Goal: Contribute content: Contribute content

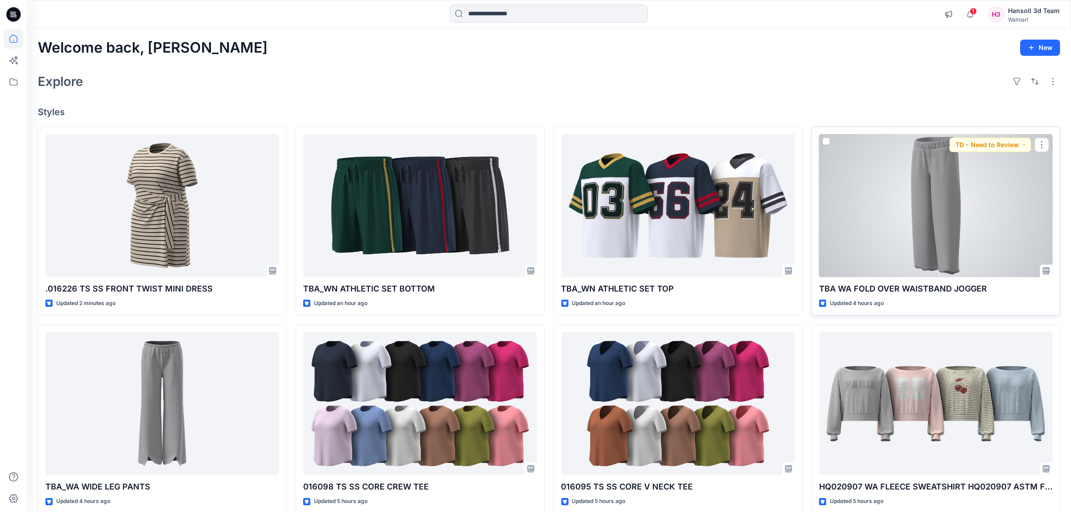
click at [894, 213] on div at bounding box center [936, 205] width 234 height 143
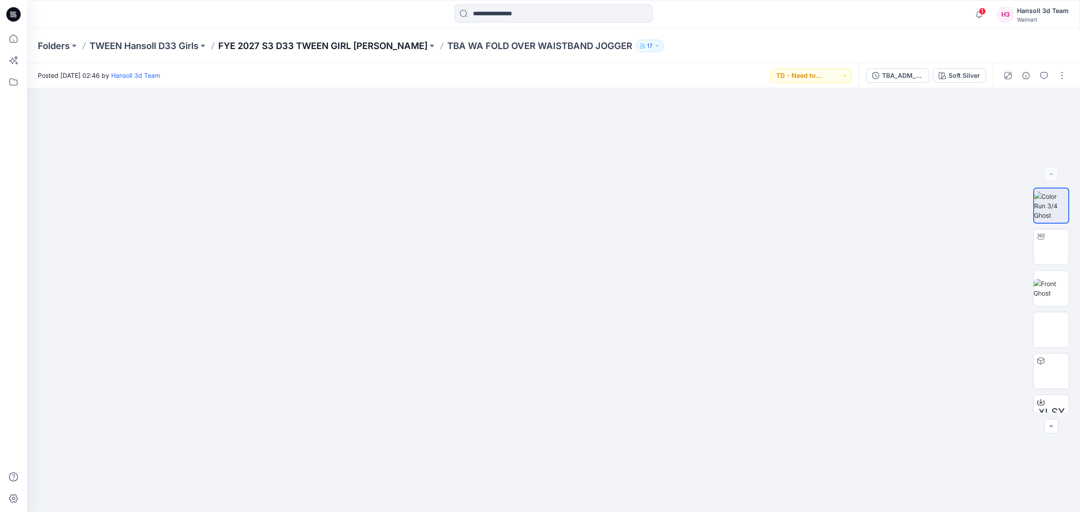
click at [365, 45] on p "FYE 2027 S3 D33 TWEEN GIRL [PERSON_NAME]" at bounding box center [322, 46] width 209 height 13
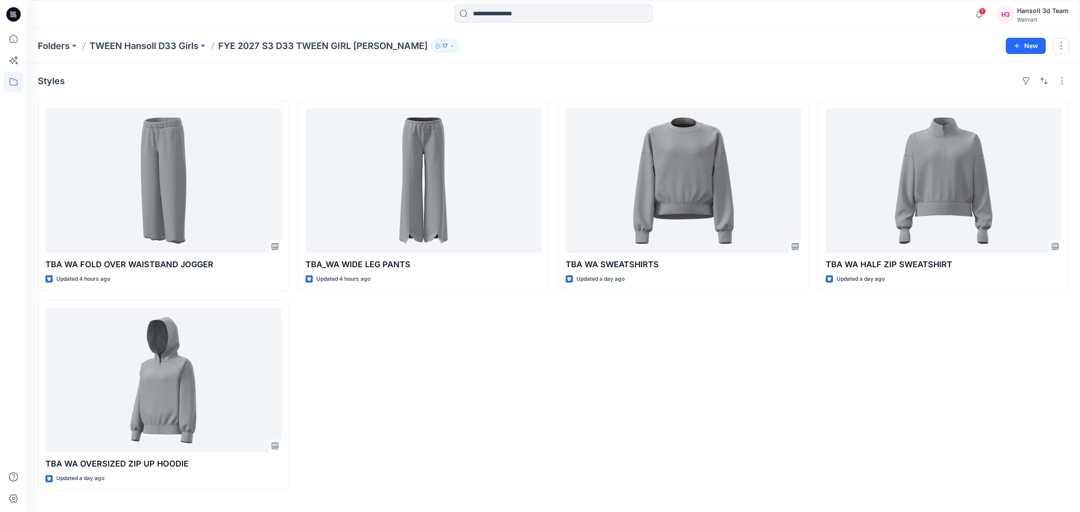
click at [98, 52] on div "Folders TWEEN Hansoll D33 Girls FYE 2027 S3 D33 TWEEN GIRL HANSOLL 17 New" at bounding box center [553, 46] width 1053 height 34
click at [111, 44] on p "TWEEN Hansoll D33 Girls" at bounding box center [144, 46] width 109 height 13
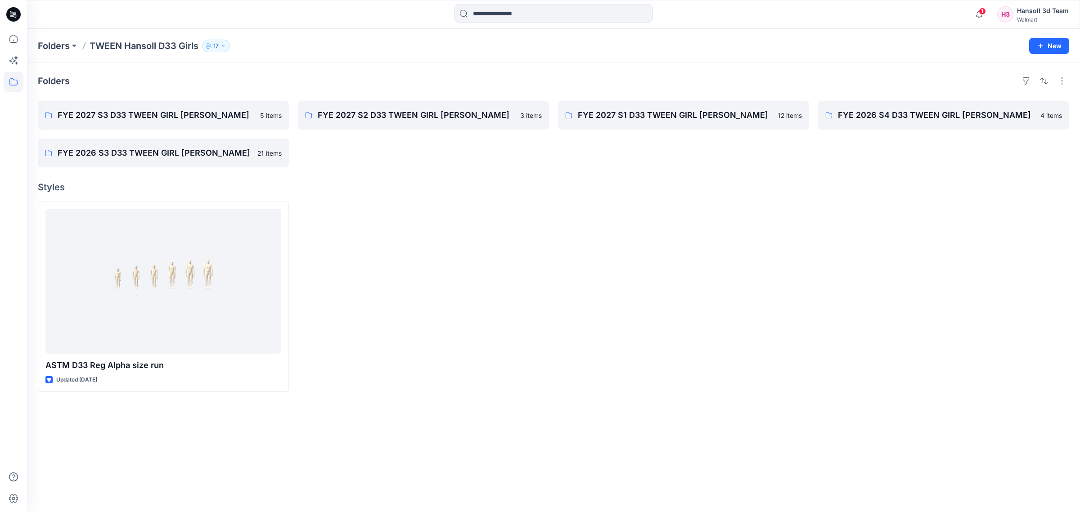
drag, startPoint x: 793, startPoint y: 294, endPoint x: 759, endPoint y: 268, distance: 42.7
click at [793, 293] on div at bounding box center [683, 297] width 251 height 190
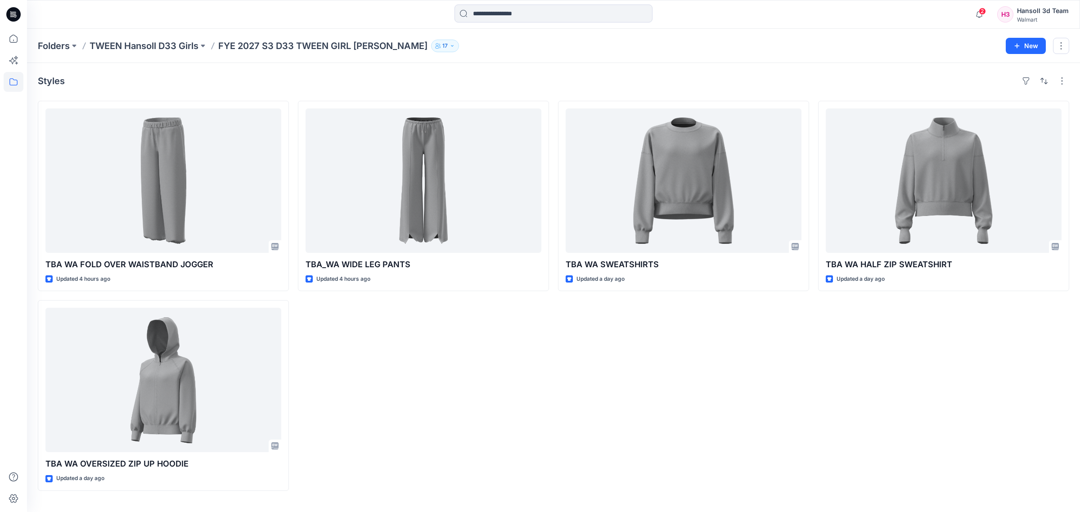
click at [587, 386] on div "TBA WA SWEATSHIRTS Updated a day ago" at bounding box center [683, 296] width 251 height 390
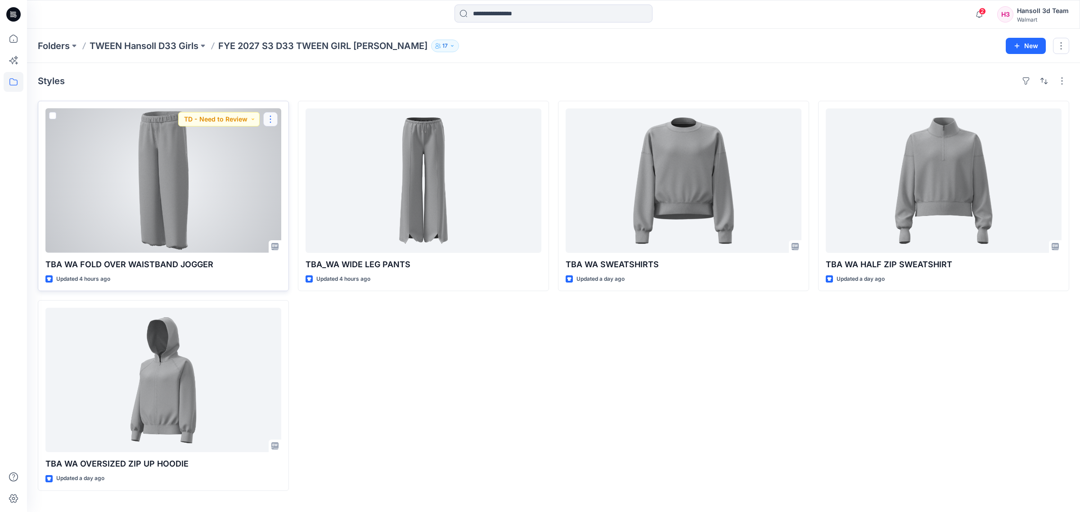
click at [265, 122] on button "button" at bounding box center [270, 119] width 14 height 14
click at [282, 141] on p "Edit" at bounding box center [286, 139] width 11 height 9
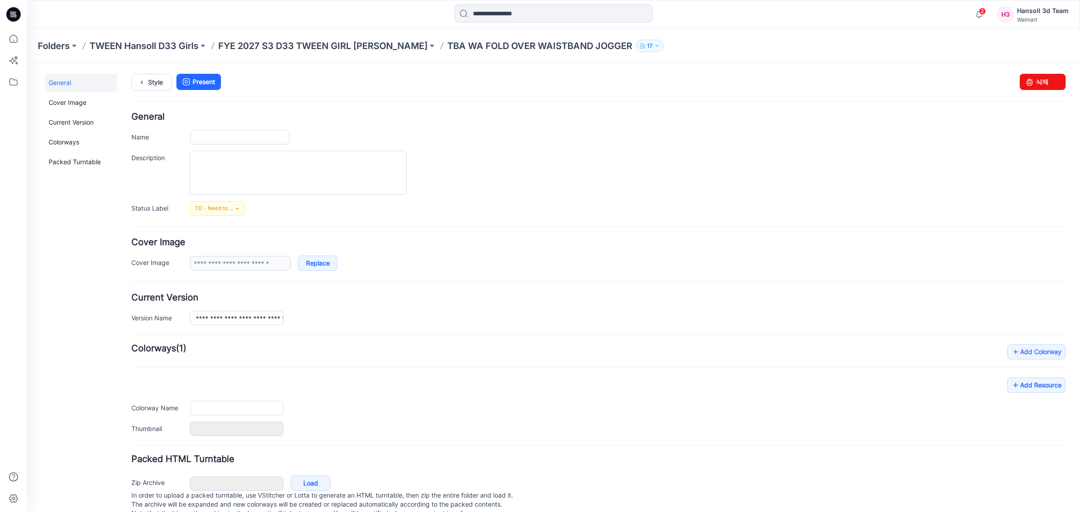
type input "**********"
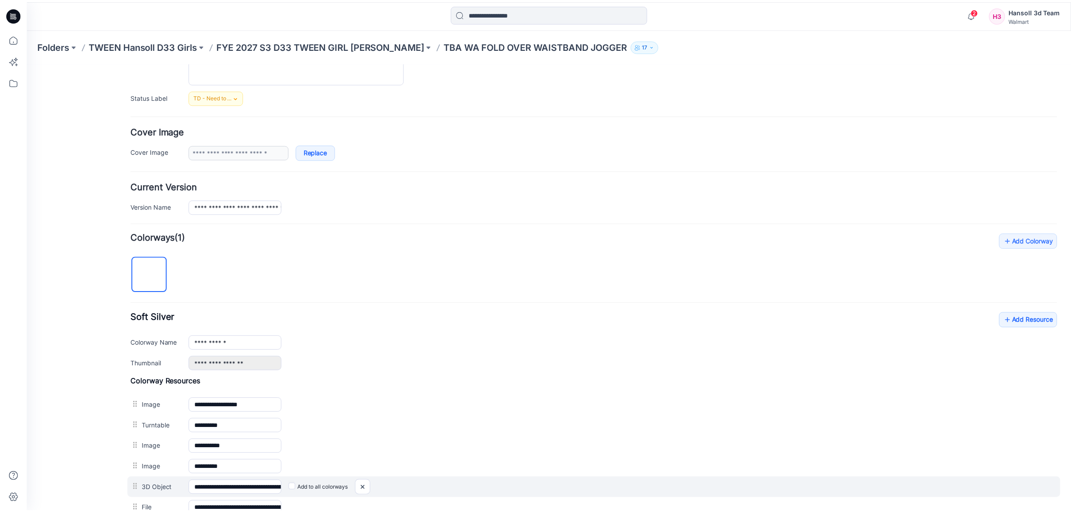
scroll to position [0, 0]
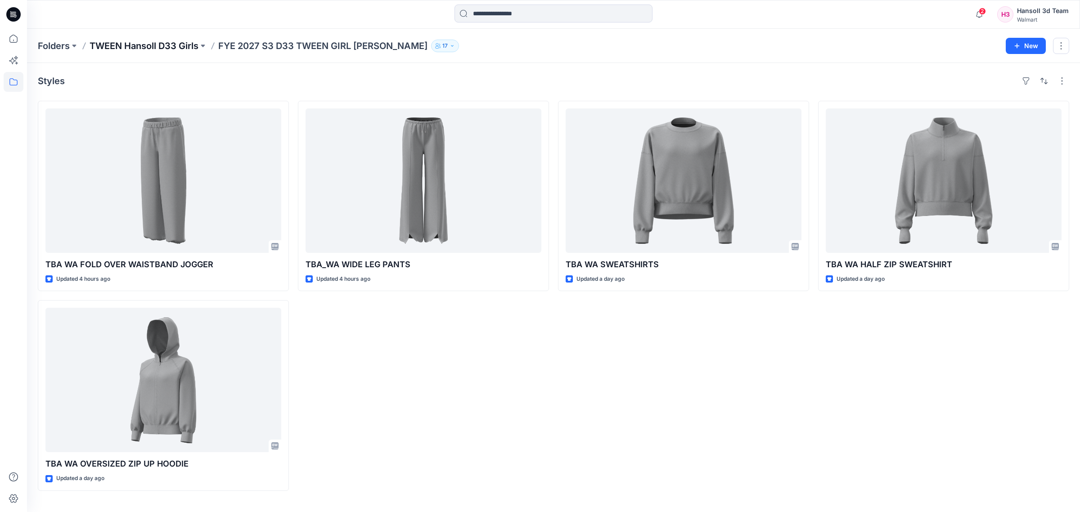
click at [119, 48] on p "TWEEN Hansoll D33 Girls" at bounding box center [144, 46] width 109 height 13
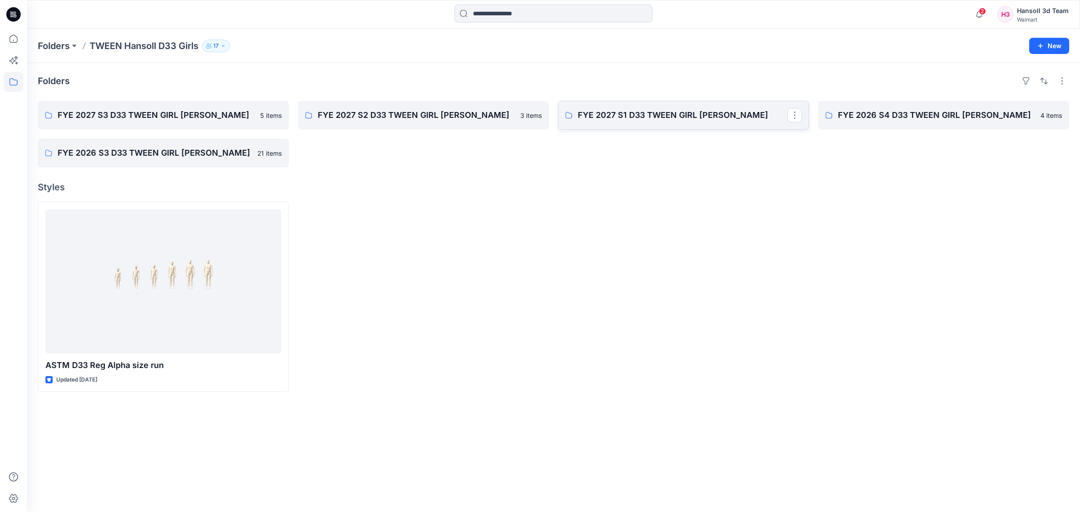
click at [629, 123] on link "FYE 2027 S1 D33 TWEEN GIRL HANSOLL" at bounding box center [683, 115] width 251 height 29
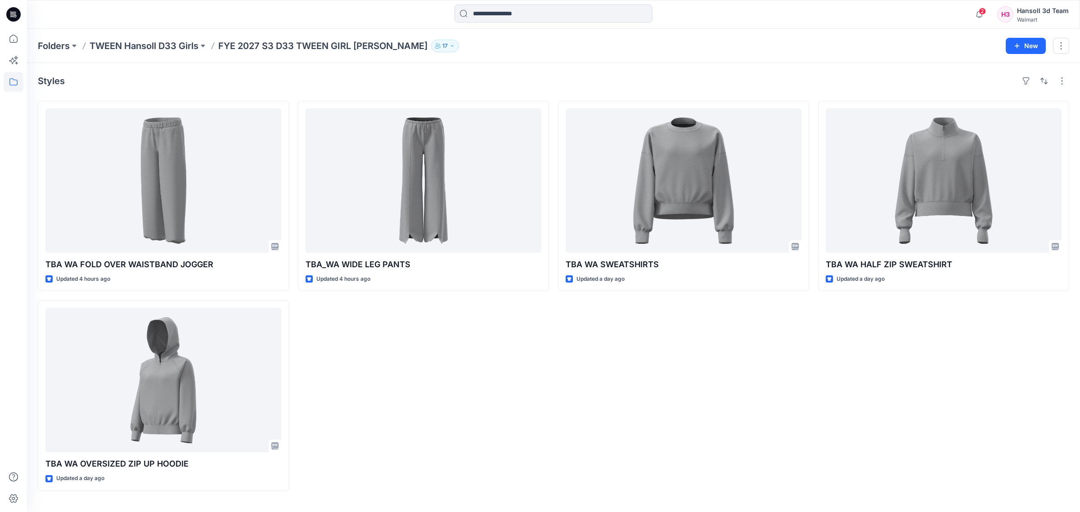
click at [404, 335] on div "TBA_WA WIDE LEG PANTS Updated 4 hours ago" at bounding box center [423, 296] width 251 height 390
drag, startPoint x: 1011, startPoint y: 365, endPoint x: 1037, endPoint y: 357, distance: 27.5
click at [1008, 365] on div "TBA WA HALF ZIP SWEATSHIRT Updated a day ago" at bounding box center [943, 296] width 251 height 390
click at [818, 387] on div "TBA WA HALF ZIP SWEATSHIRT Updated a day ago" at bounding box center [943, 296] width 251 height 390
click at [687, 332] on div "TBA WA SWEATSHIRTS Updated a day ago" at bounding box center [683, 296] width 251 height 390
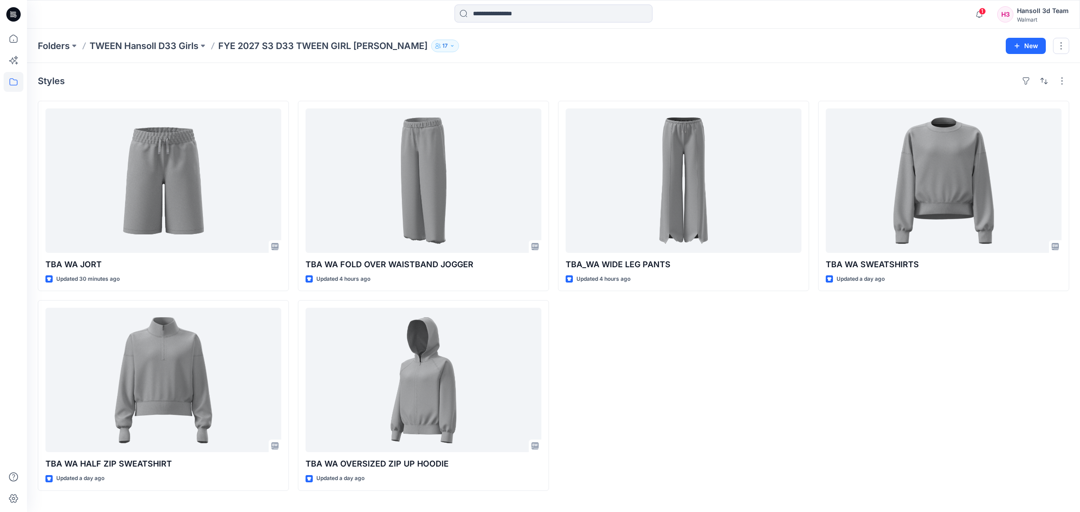
click at [683, 341] on div "TBA_WA WIDE LEG PANTS Updated 4 hours ago" at bounding box center [683, 296] width 251 height 390
click at [694, 382] on div "TBA_WA WIDE LEG PANTS Updated 4 hours ago" at bounding box center [683, 296] width 251 height 390
click at [780, 382] on div "TBA_WA WIDE LEG PANTS Updated 4 hours ago" at bounding box center [683, 296] width 251 height 390
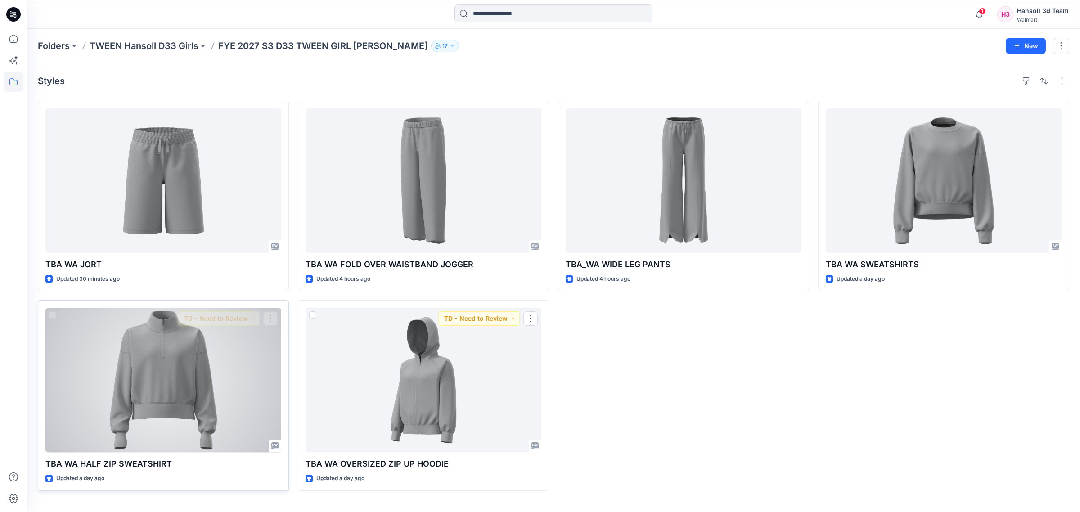
click at [155, 387] on div at bounding box center [163, 380] width 236 height 144
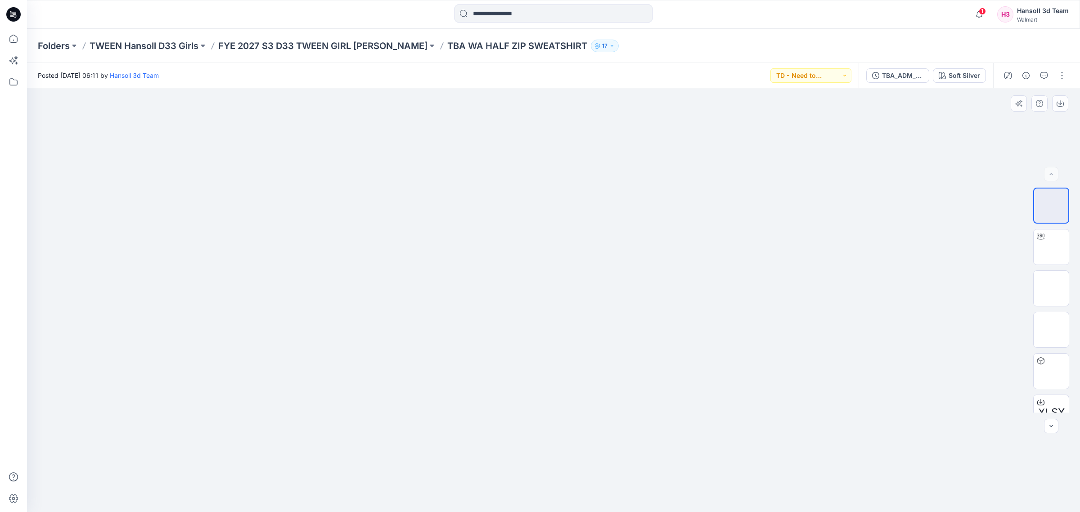
click at [957, 465] on div at bounding box center [553, 300] width 1053 height 424
click at [380, 40] on p "FYE 2027 S3 D33 TWEEN GIRL [PERSON_NAME]" at bounding box center [322, 46] width 209 height 13
click at [1060, 75] on button "button" at bounding box center [1062, 75] width 14 height 14
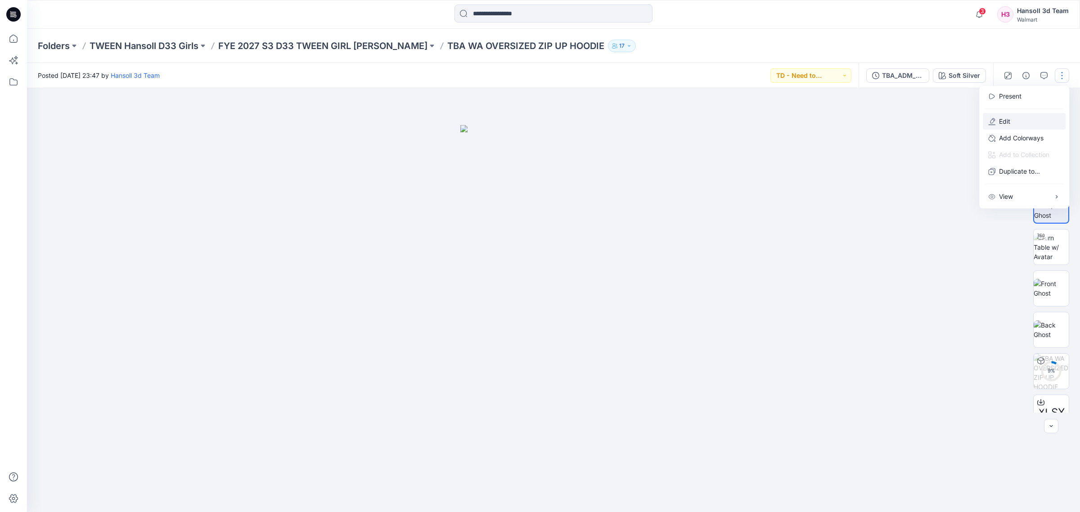
click at [1011, 121] on button "Edit" at bounding box center [1024, 121] width 83 height 17
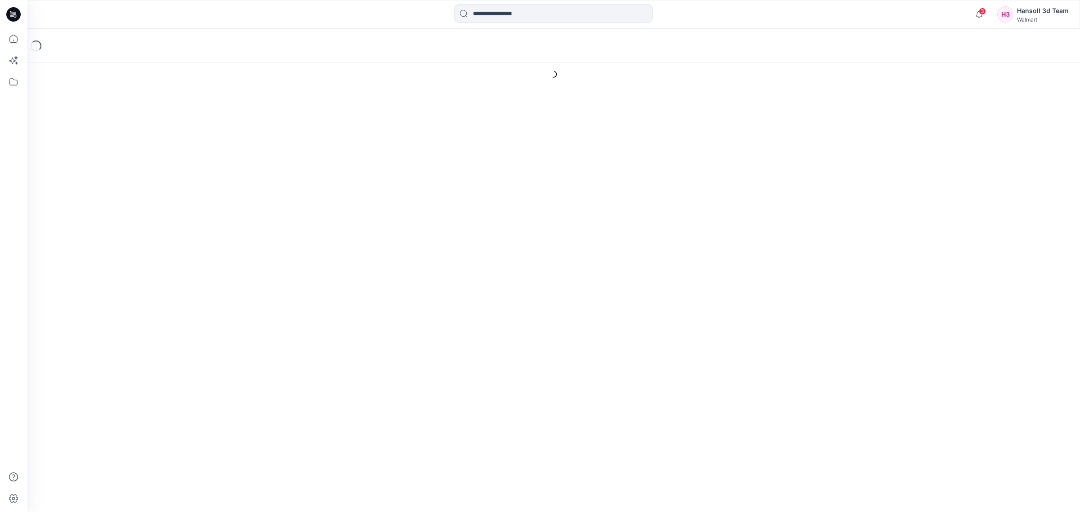
type input "**********"
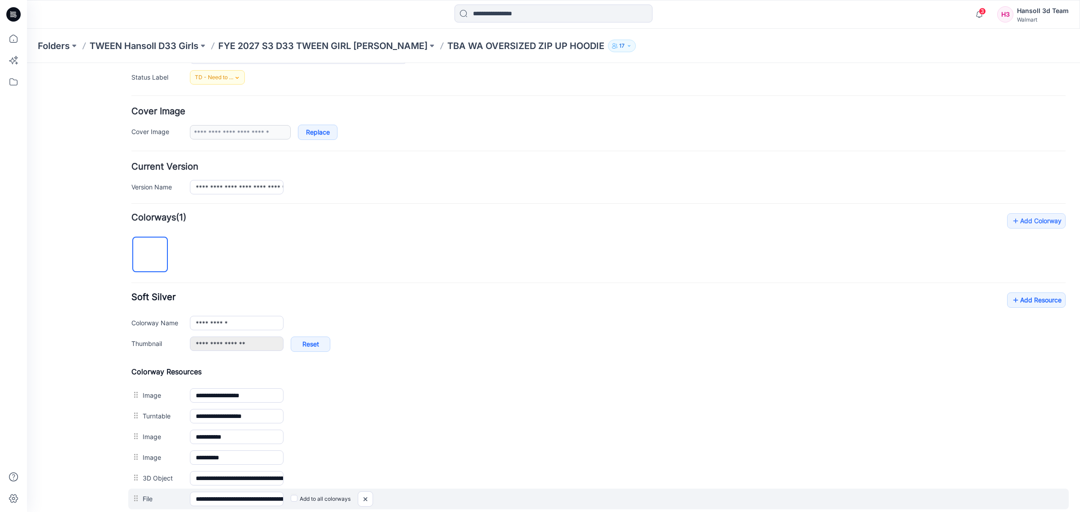
scroll to position [277, 0]
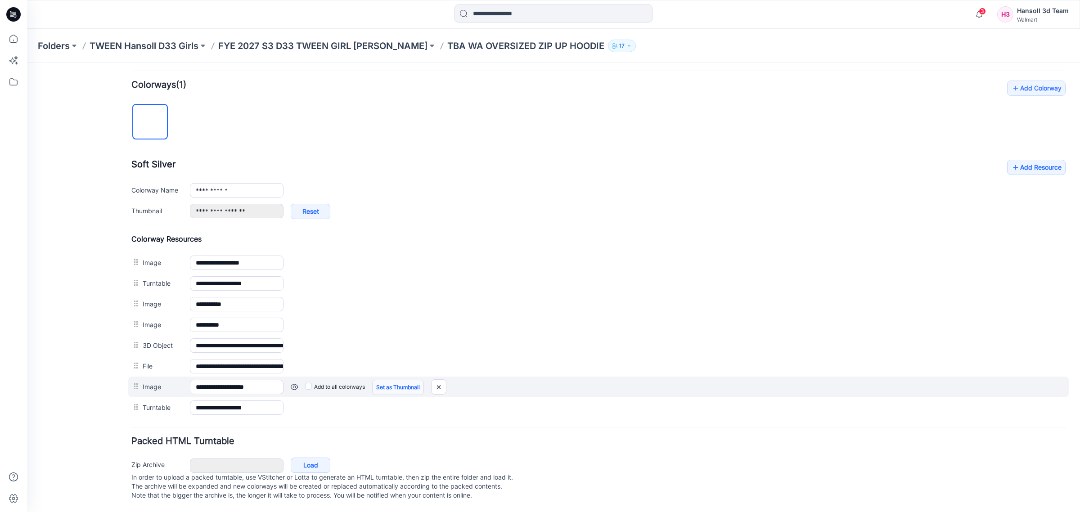
click at [381, 380] on link "Set as Thumbnail" at bounding box center [398, 387] width 52 height 15
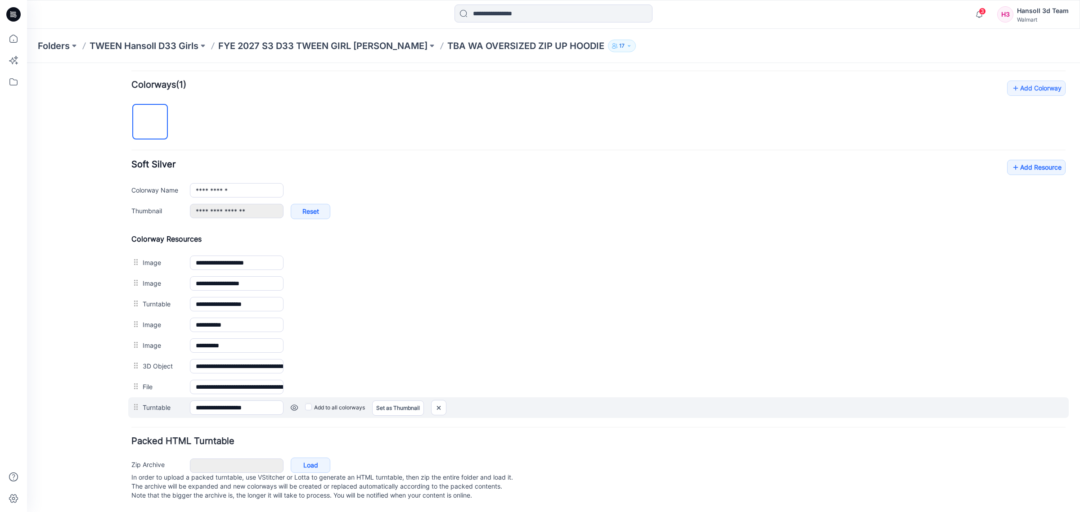
click at [293, 404] on link at bounding box center [294, 407] width 7 height 7
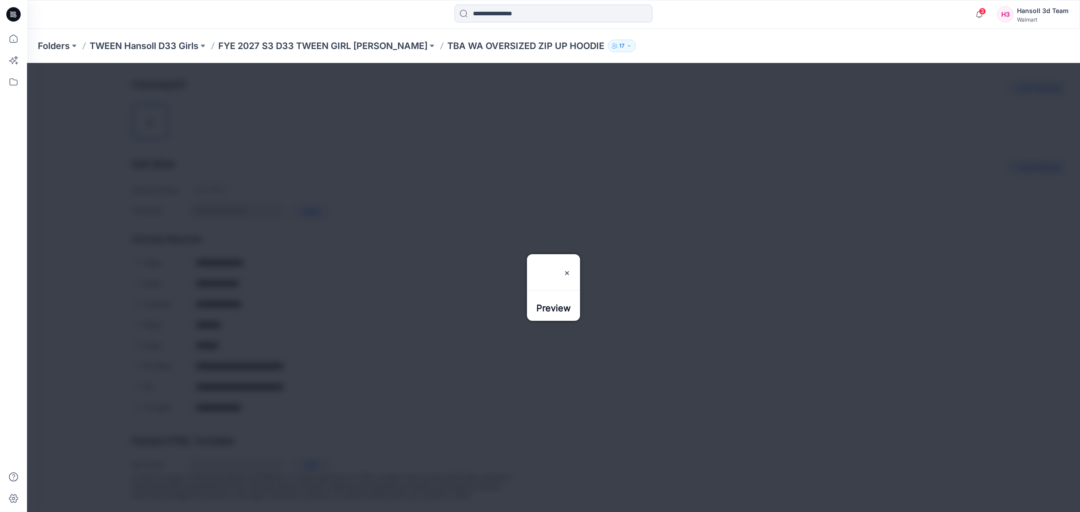
click at [293, 395] on div at bounding box center [553, 287] width 1053 height 449
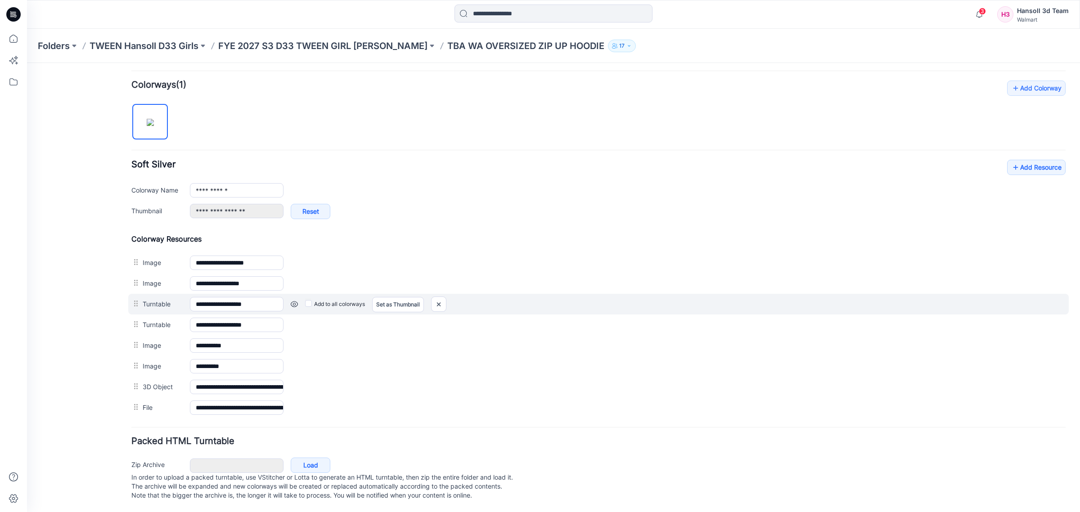
click at [295, 301] on link at bounding box center [294, 304] width 7 height 7
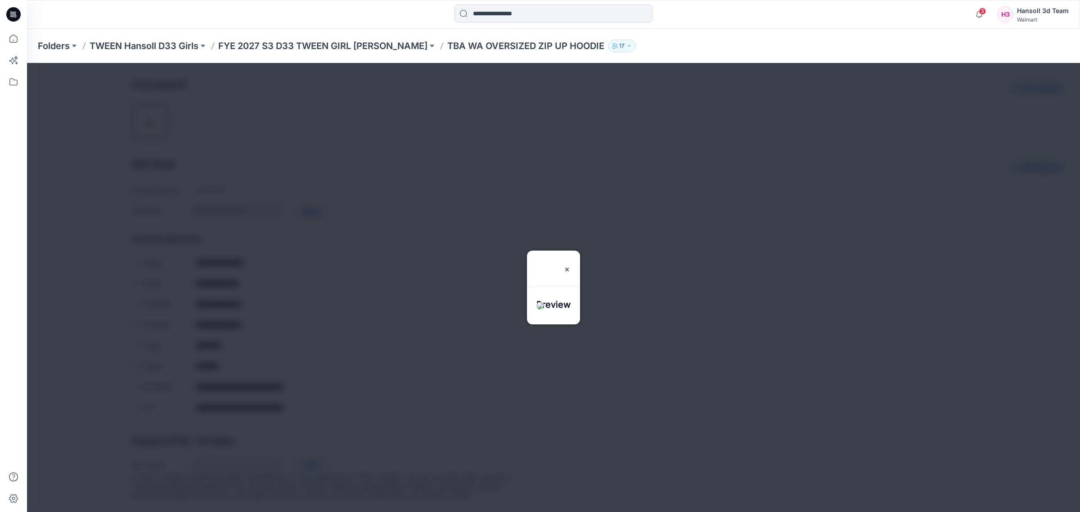
click at [294, 291] on div at bounding box center [553, 287] width 1053 height 449
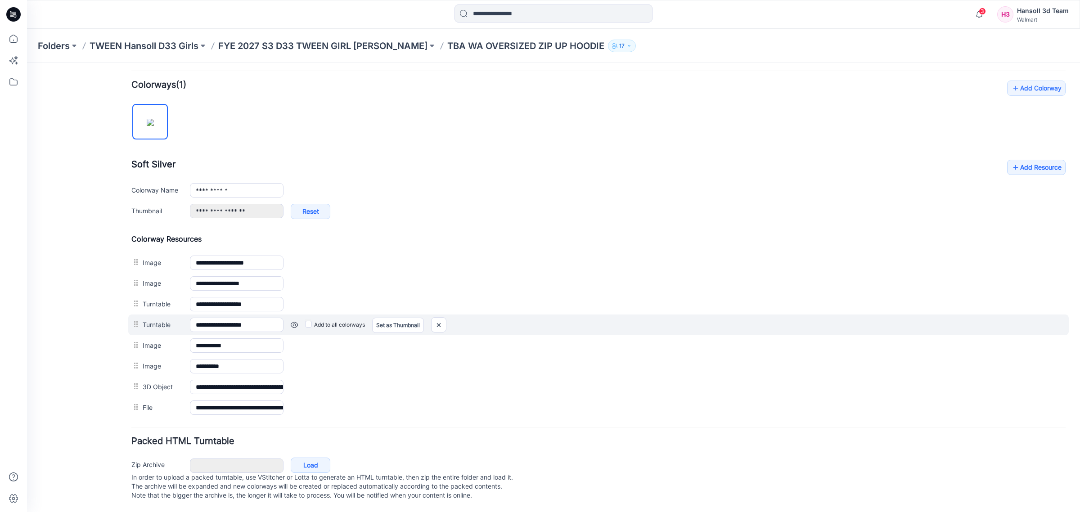
click at [293, 321] on link at bounding box center [294, 324] width 7 height 7
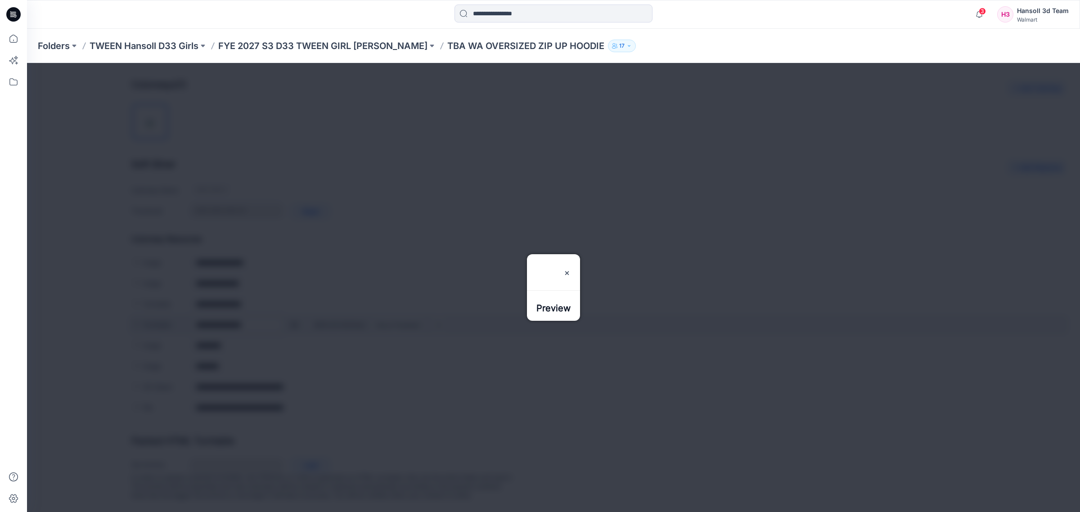
click at [293, 313] on div at bounding box center [553, 287] width 1053 height 449
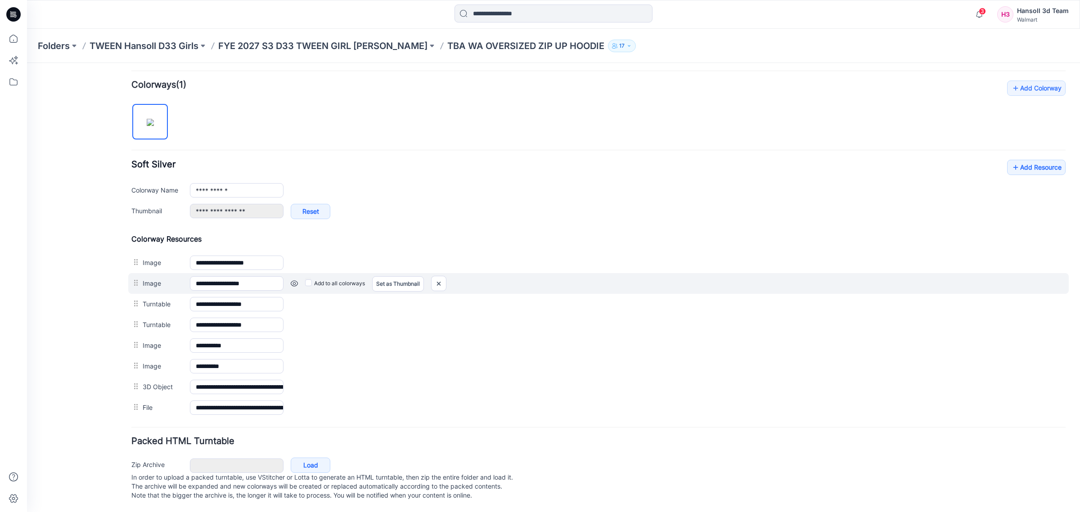
click at [296, 280] on link at bounding box center [294, 283] width 7 height 7
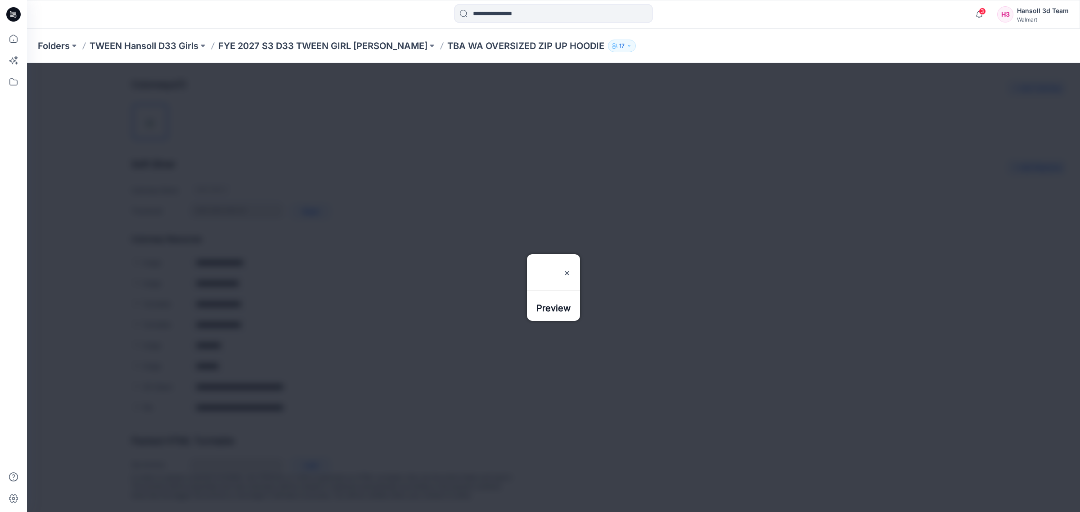
click at [285, 264] on div at bounding box center [553, 287] width 1053 height 449
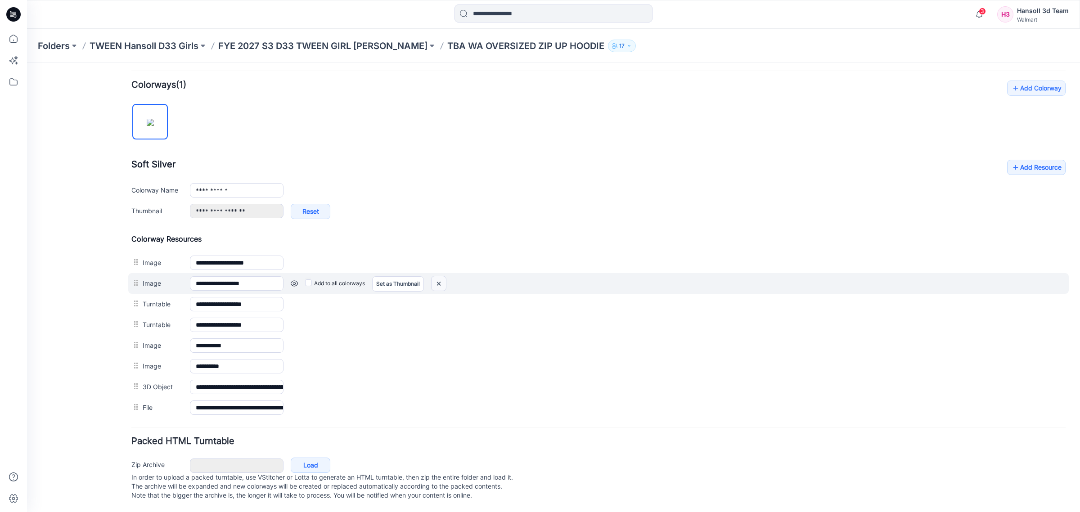
click at [444, 276] on img at bounding box center [438, 283] width 14 height 15
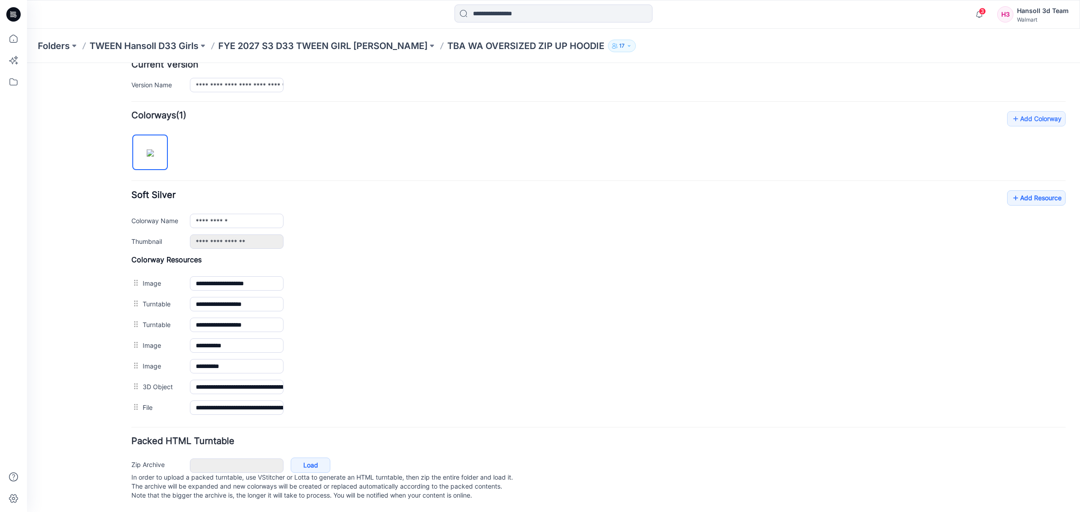
scroll to position [246, 0]
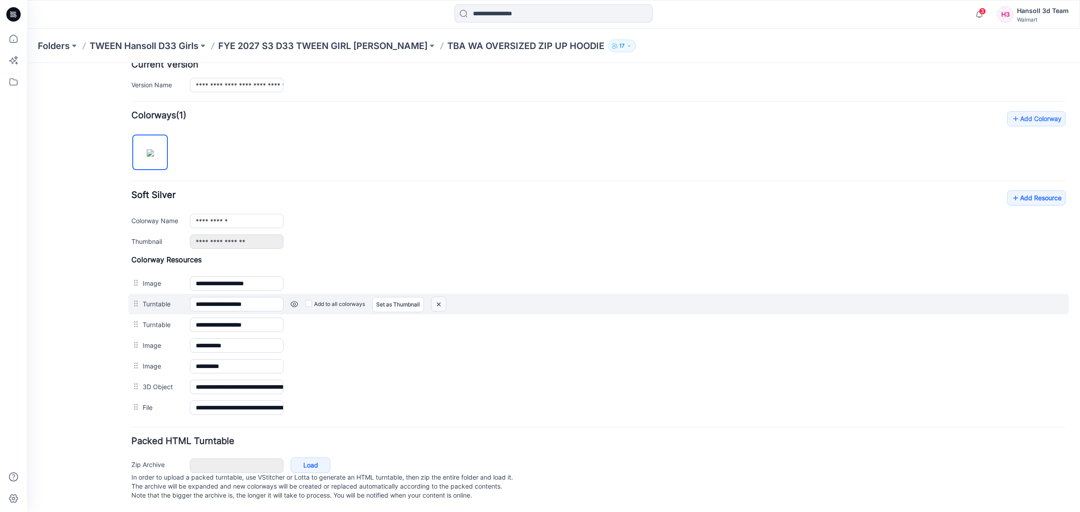
click at [439, 297] on img at bounding box center [438, 304] width 14 height 15
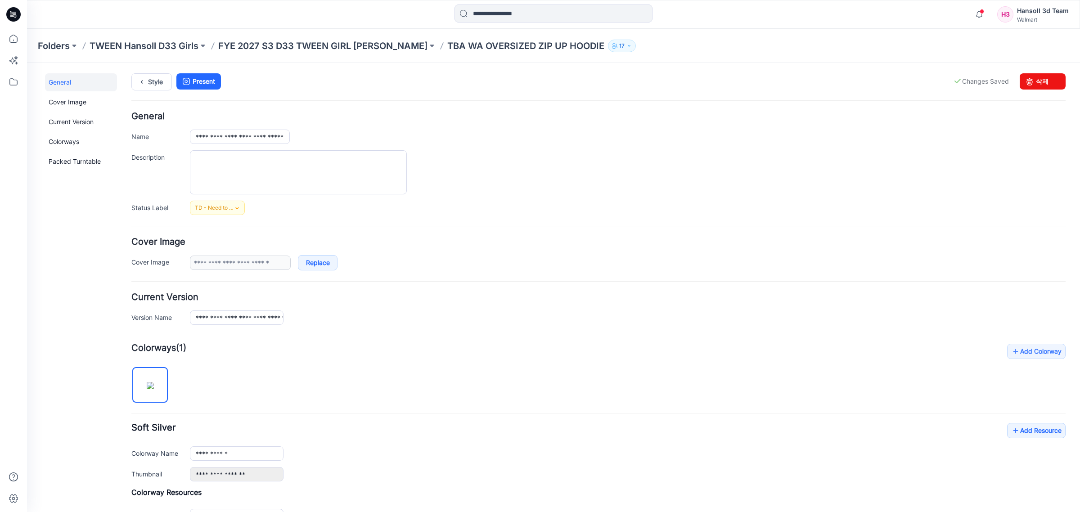
scroll to position [0, 0]
click at [373, 44] on p "FYE 2027 S3 D33 TWEEN GIRL HANSOLL" at bounding box center [322, 46] width 209 height 13
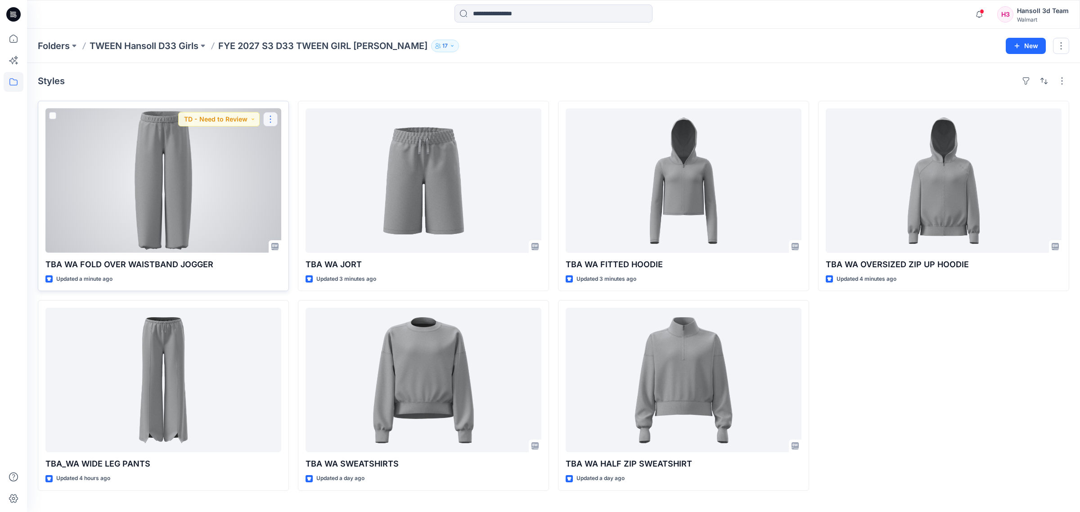
click at [273, 121] on button "button" at bounding box center [270, 119] width 14 height 14
click at [284, 139] on p "Edit" at bounding box center [286, 139] width 11 height 9
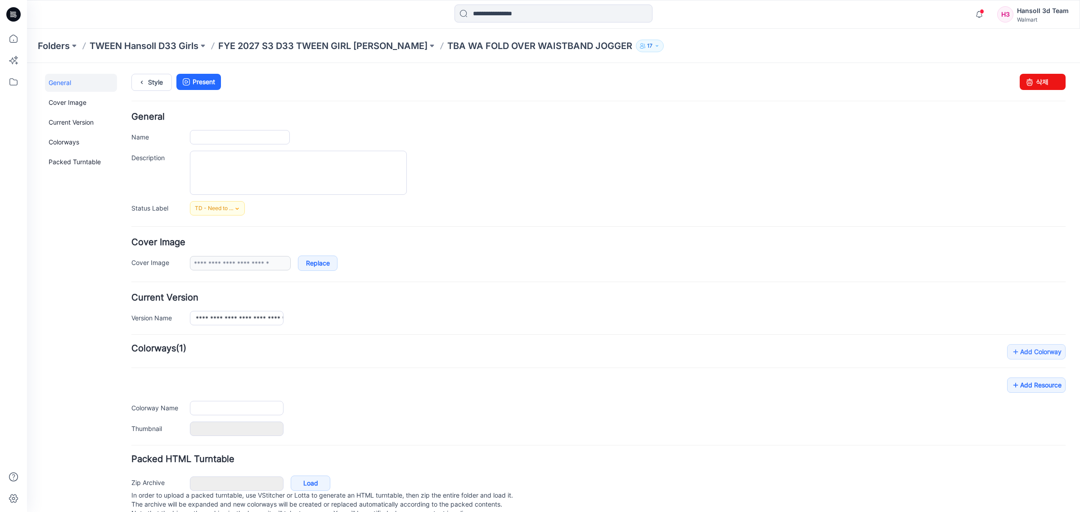
type input "**********"
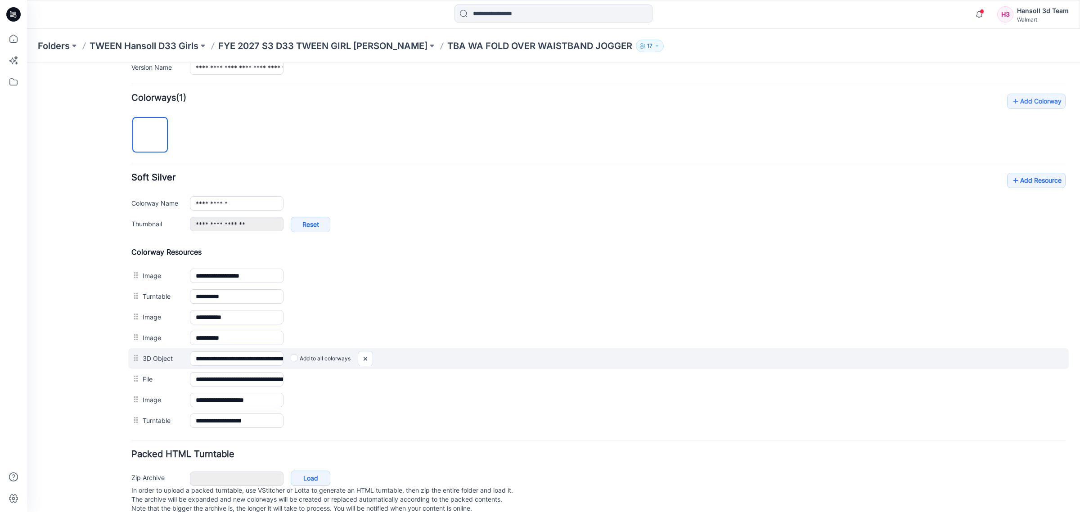
scroll to position [277, 0]
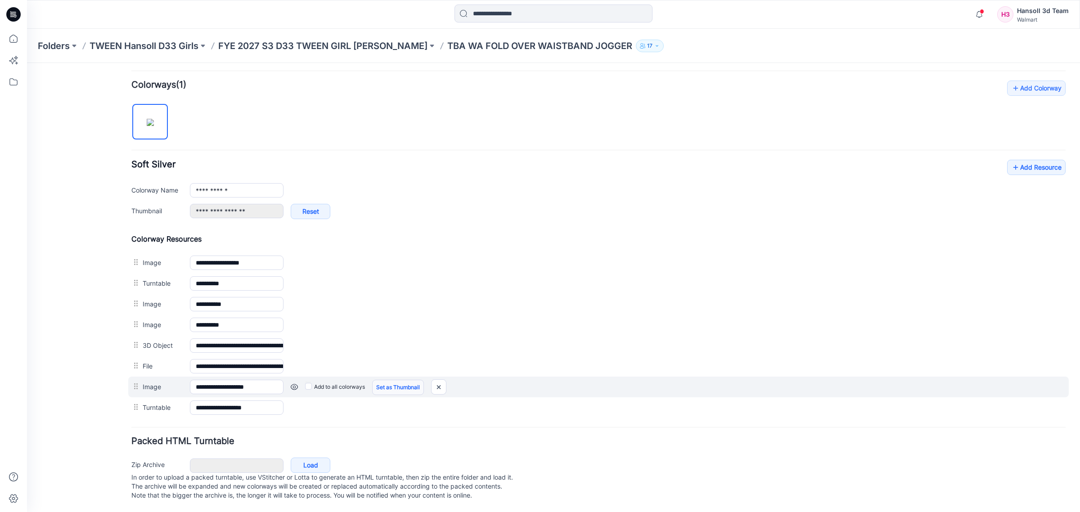
click at [408, 380] on link "Set as Thumbnail" at bounding box center [398, 387] width 52 height 15
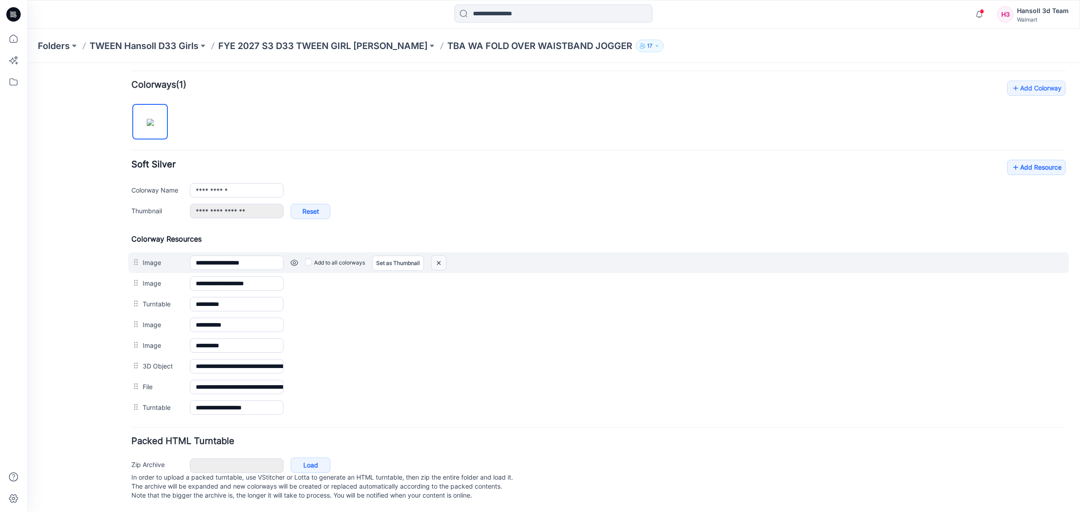
drag, startPoint x: 446, startPoint y: 248, endPoint x: 617, endPoint y: 97, distance: 228.5
click at [446, 256] on img at bounding box center [438, 263] width 14 height 15
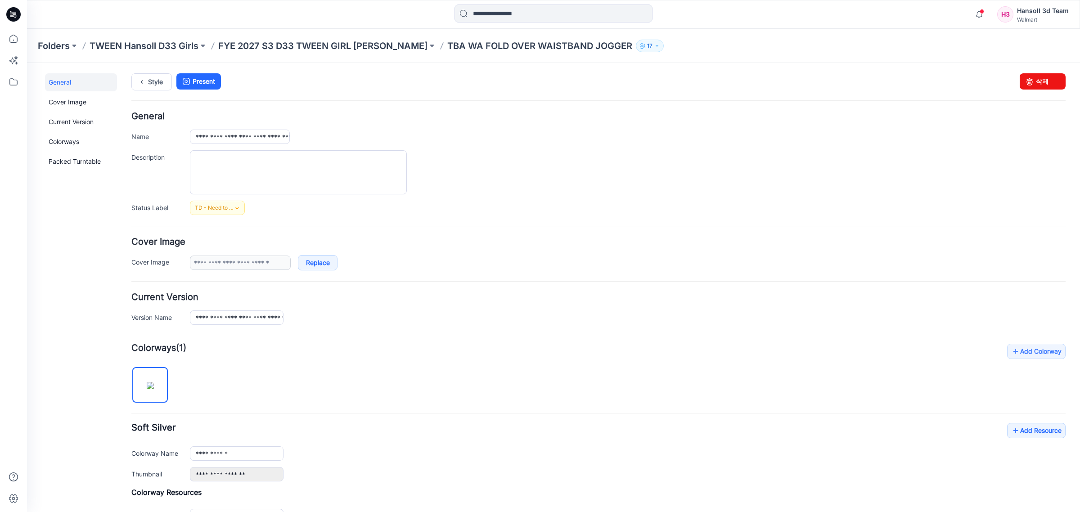
scroll to position [0, 0]
click at [374, 47] on p "FYE 2027 S3 D33 TWEEN GIRL [PERSON_NAME]" at bounding box center [322, 46] width 209 height 13
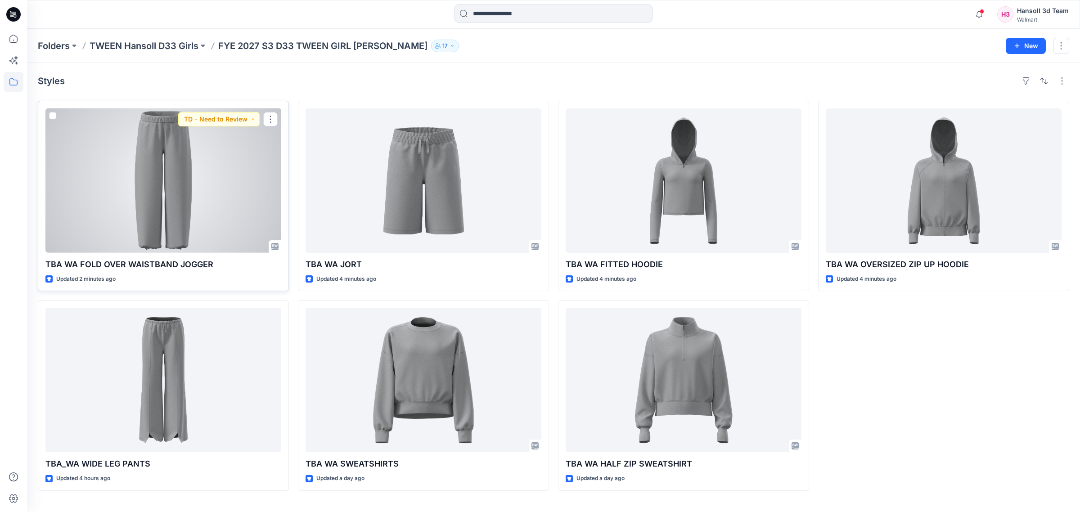
click at [234, 199] on div at bounding box center [163, 180] width 236 height 144
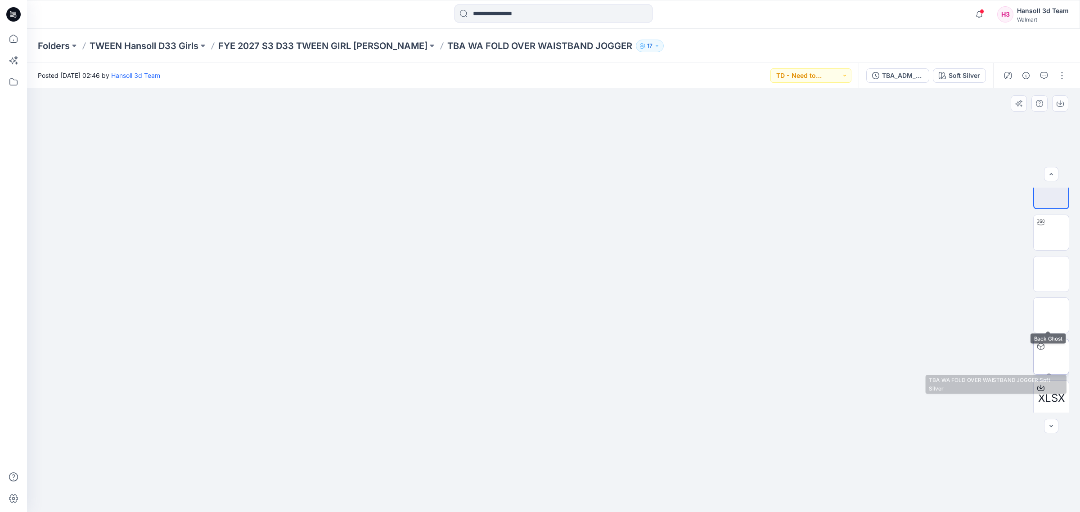
scroll to position [18, 0]
click at [318, 41] on p "FYE 2027 S3 D33 TWEEN GIRL [PERSON_NAME]" at bounding box center [322, 46] width 209 height 13
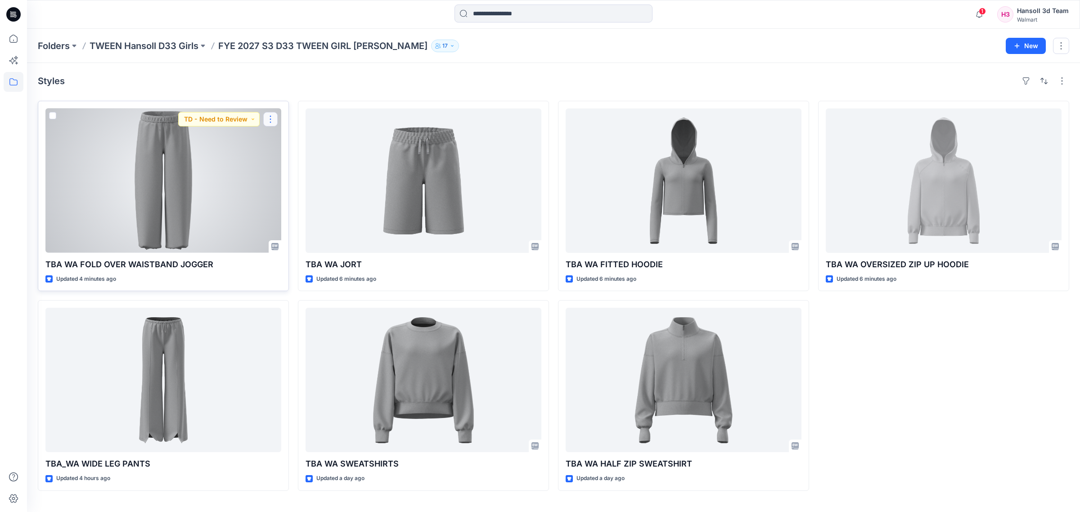
click at [269, 116] on button "button" at bounding box center [270, 119] width 14 height 14
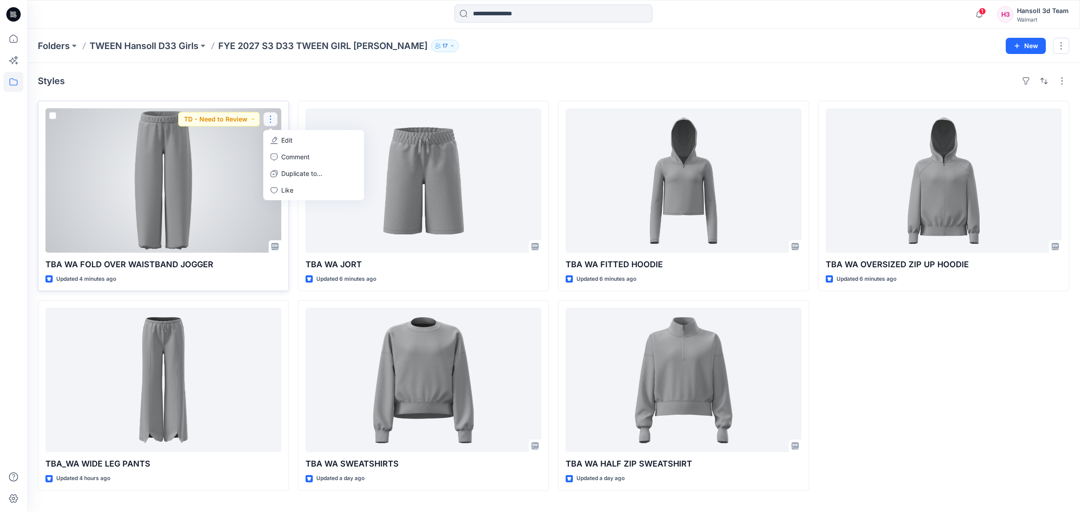
click at [276, 139] on icon "button" at bounding box center [273, 140] width 7 height 7
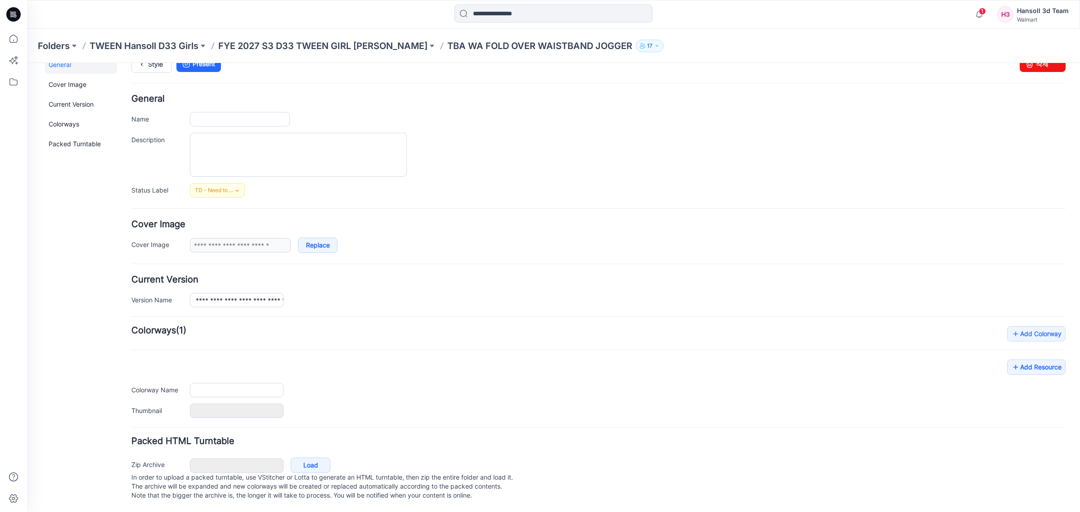
type input "**********"
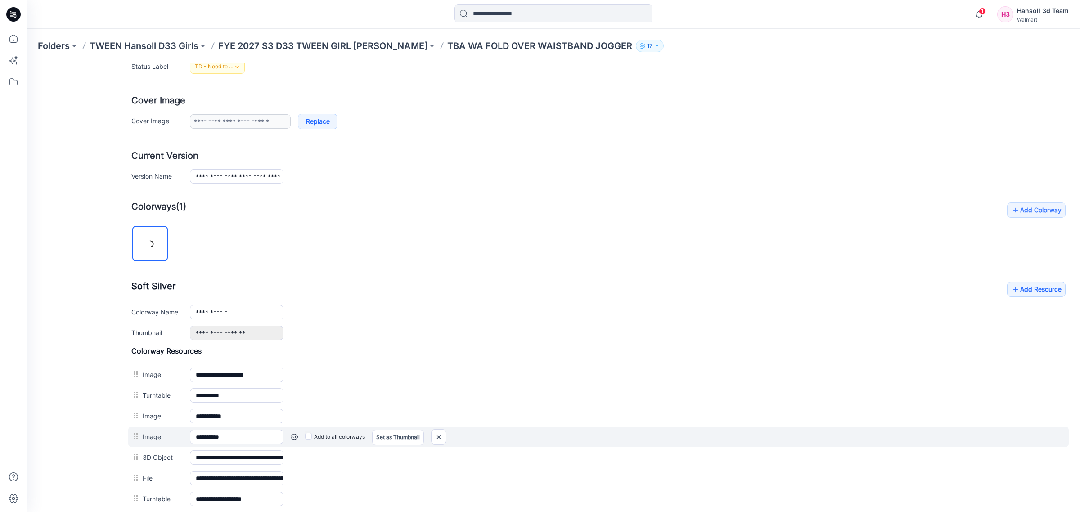
scroll to position [246, 0]
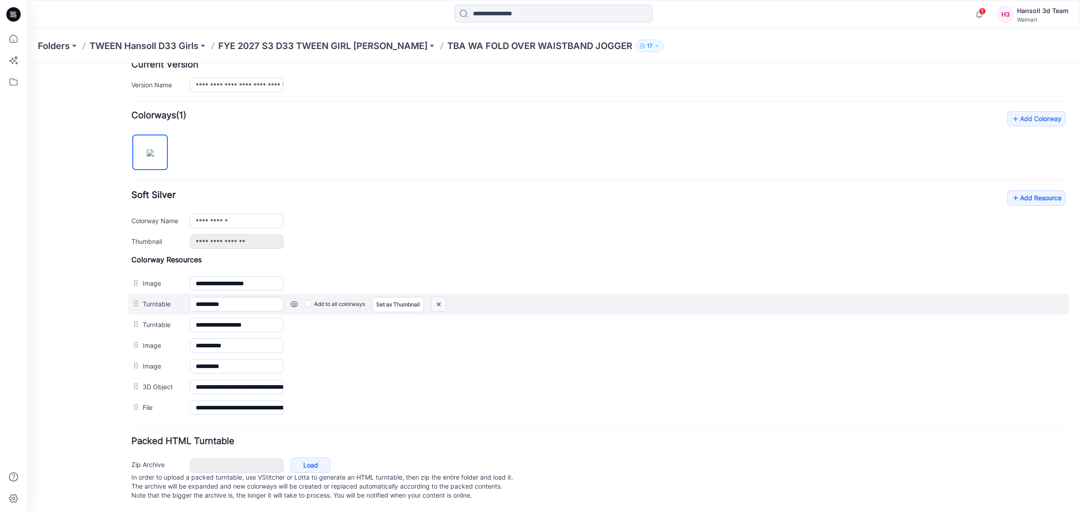
drag, startPoint x: 437, startPoint y: 293, endPoint x: 625, endPoint y: 106, distance: 265.7
click at [437, 297] on img at bounding box center [438, 304] width 14 height 15
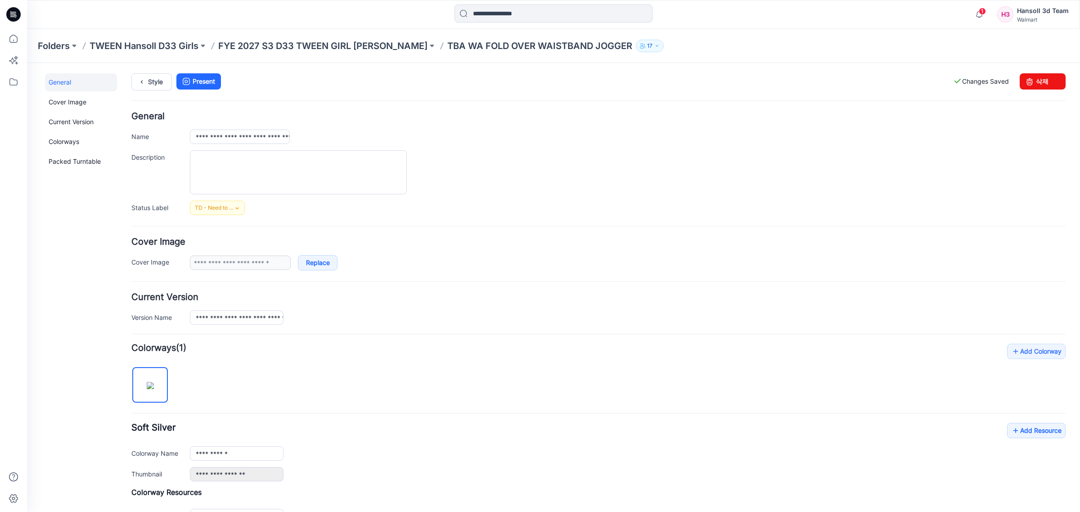
scroll to position [0, 0]
click at [354, 46] on p "FYE 2027 S3 D33 TWEEN GIRL [PERSON_NAME]" at bounding box center [322, 46] width 209 height 13
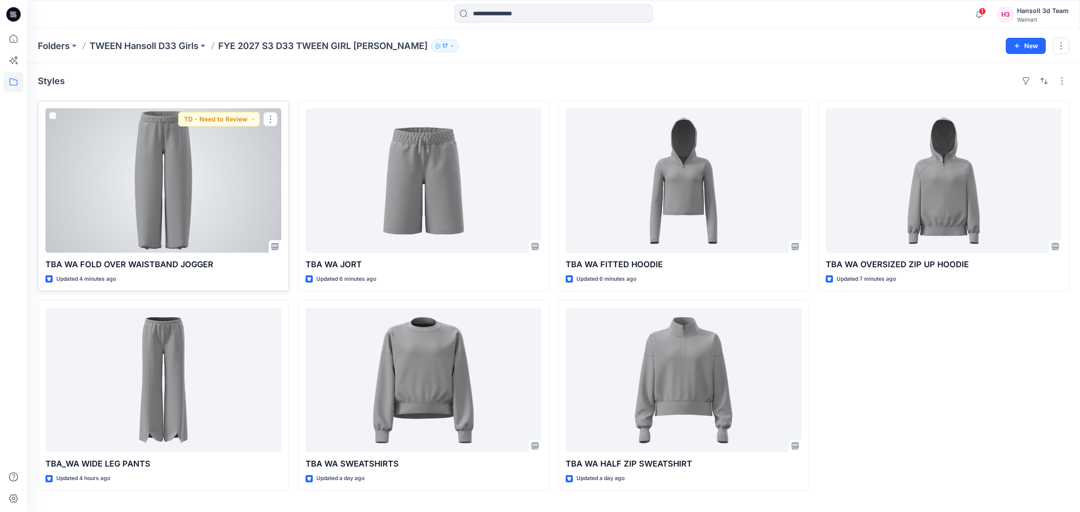
click at [175, 172] on div at bounding box center [163, 180] width 236 height 144
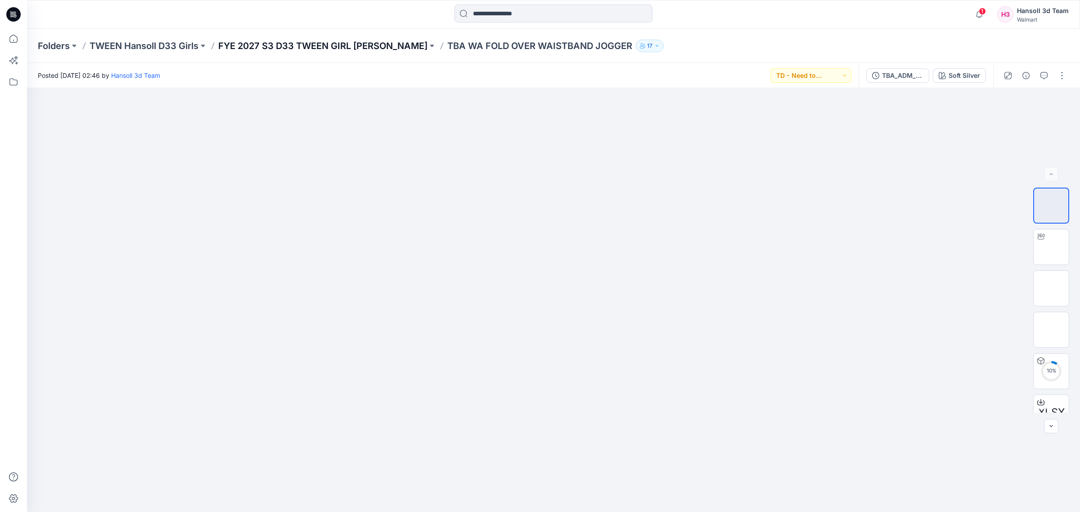
click at [372, 41] on p "FYE 2027 S3 D33 TWEEN GIRL [PERSON_NAME]" at bounding box center [322, 46] width 209 height 13
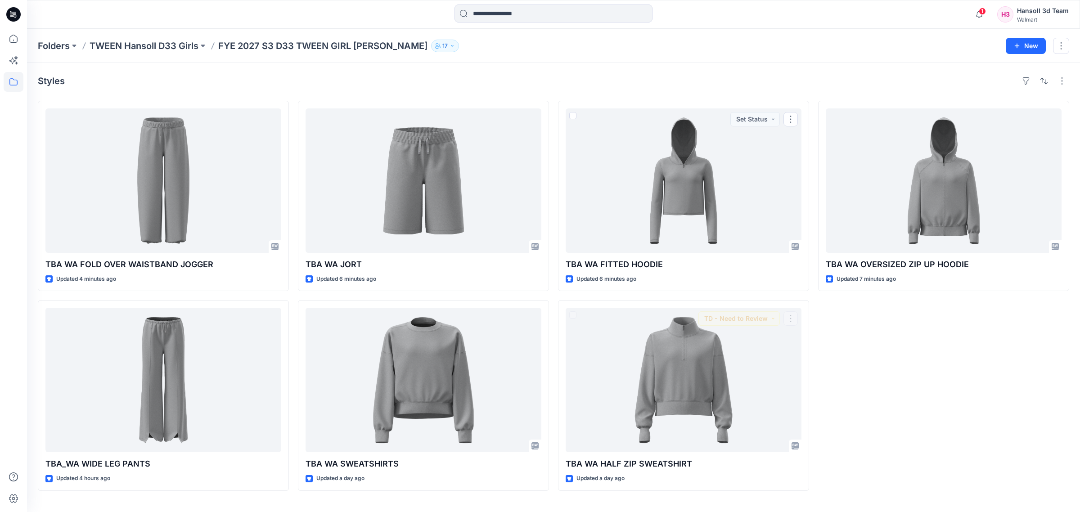
drag, startPoint x: 916, startPoint y: 394, endPoint x: 817, endPoint y: 194, distance: 222.9
click at [917, 394] on div "TBA WA OVERSIZED ZIP UP HOODIE Updated 7 minutes ago" at bounding box center [943, 296] width 251 height 390
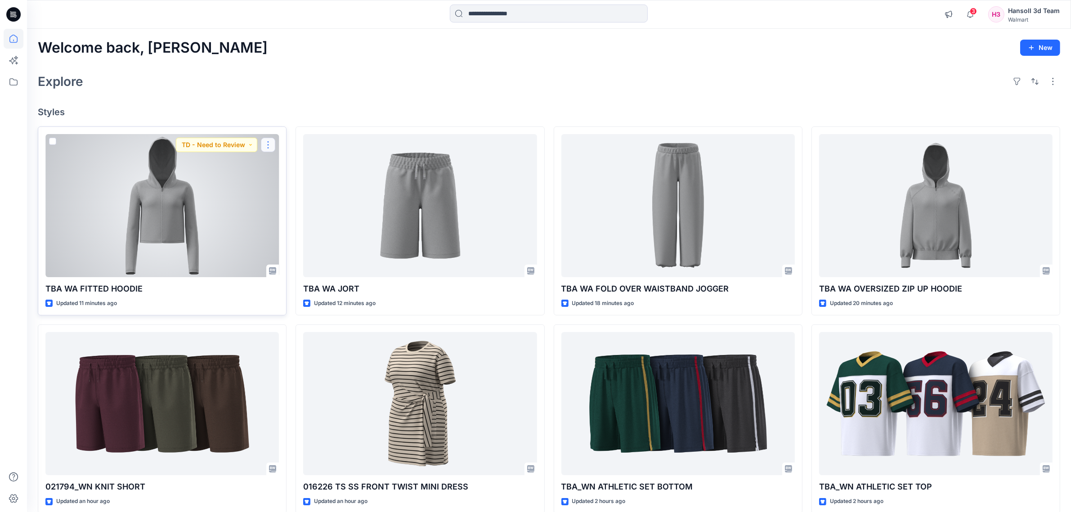
click at [268, 139] on button "button" at bounding box center [268, 145] width 14 height 14
click at [280, 164] on p "Edit" at bounding box center [284, 165] width 11 height 9
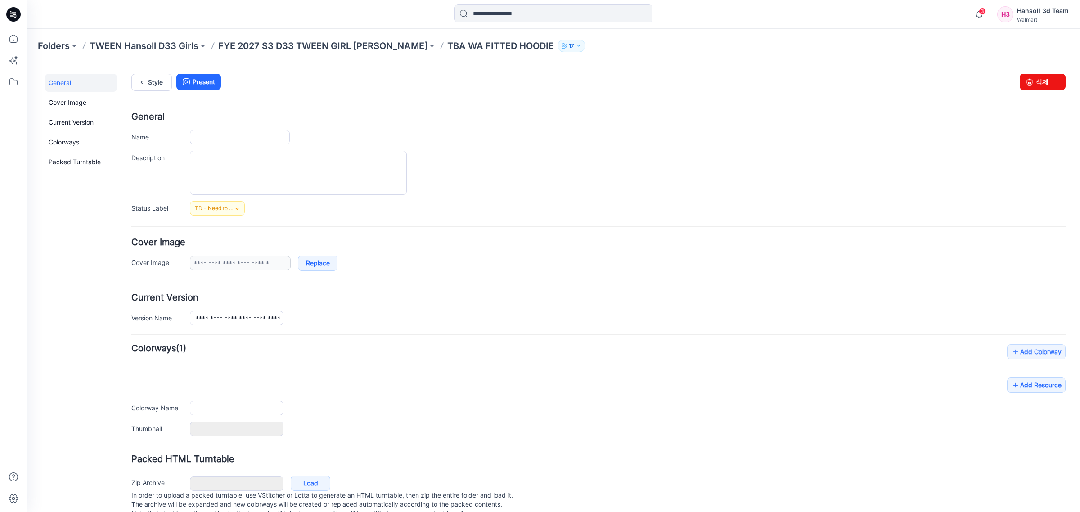
type input "**********"
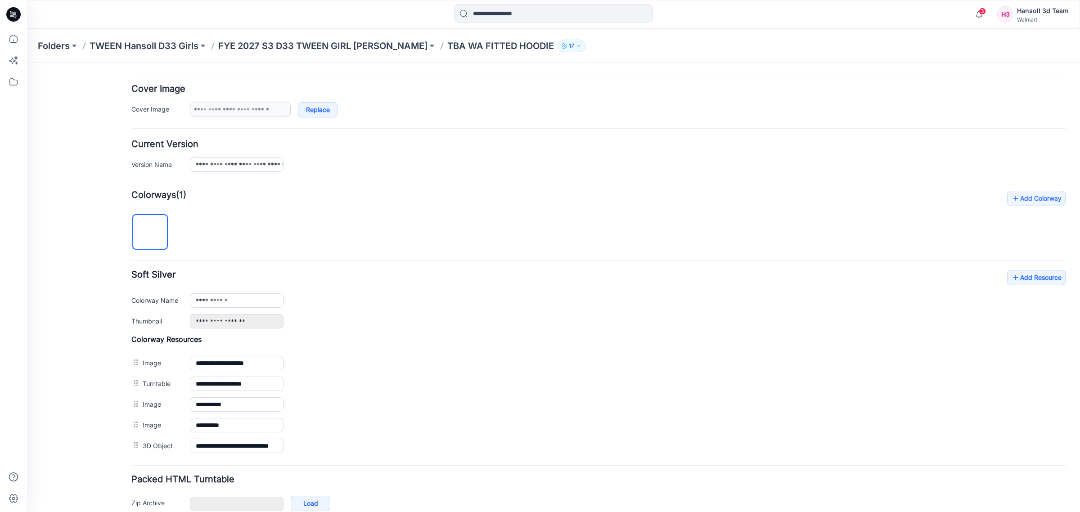
scroll to position [205, 0]
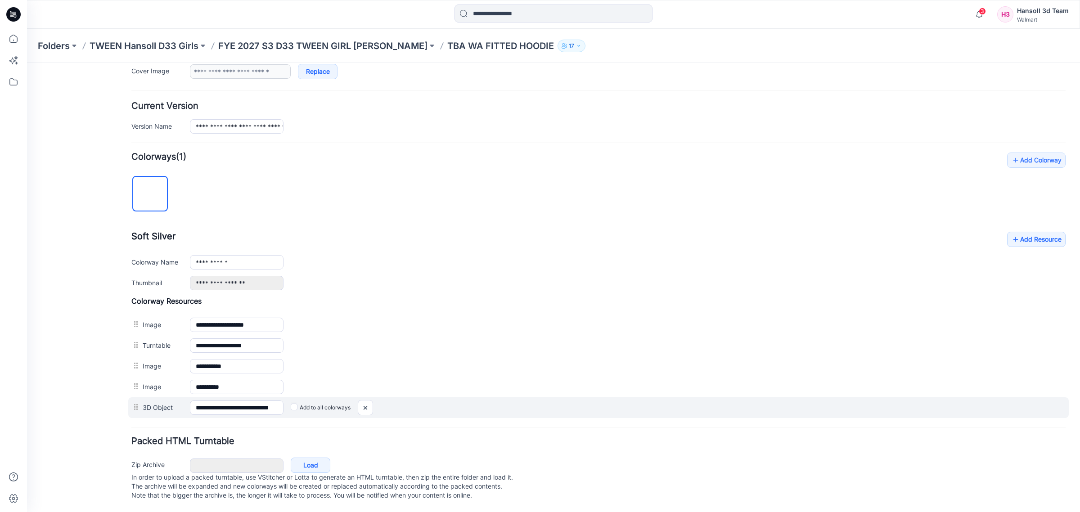
click at [374, 401] on div "Add to all colorways" at bounding box center [674, 407] width 782 height 14
click at [369, 400] on img at bounding box center [365, 407] width 14 height 15
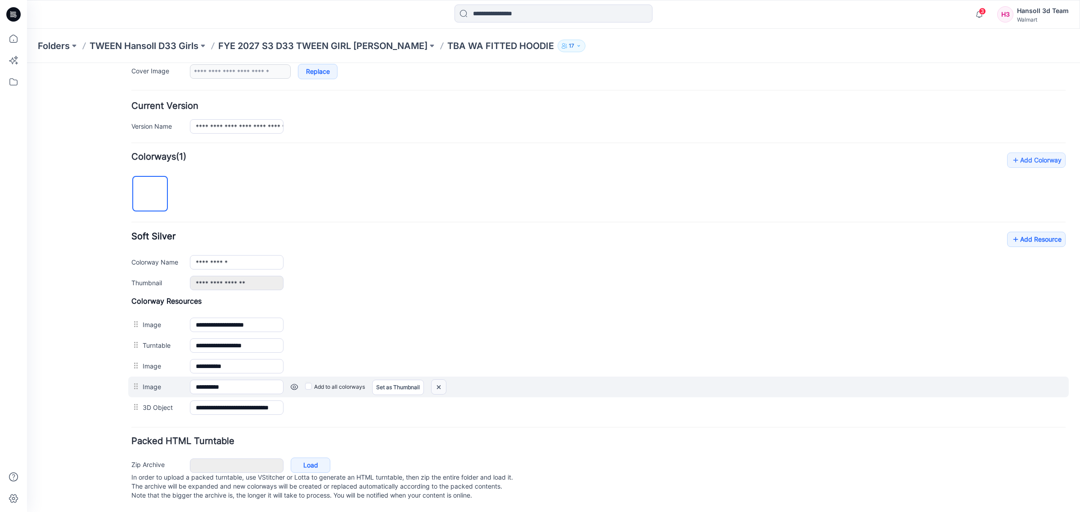
click at [439, 381] on img at bounding box center [438, 387] width 14 height 15
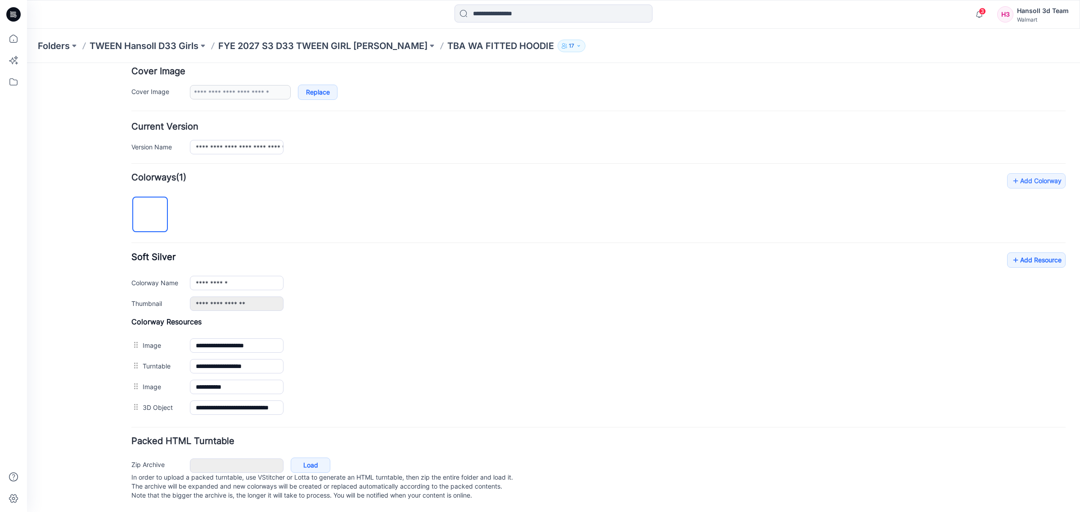
scroll to position [183, 0]
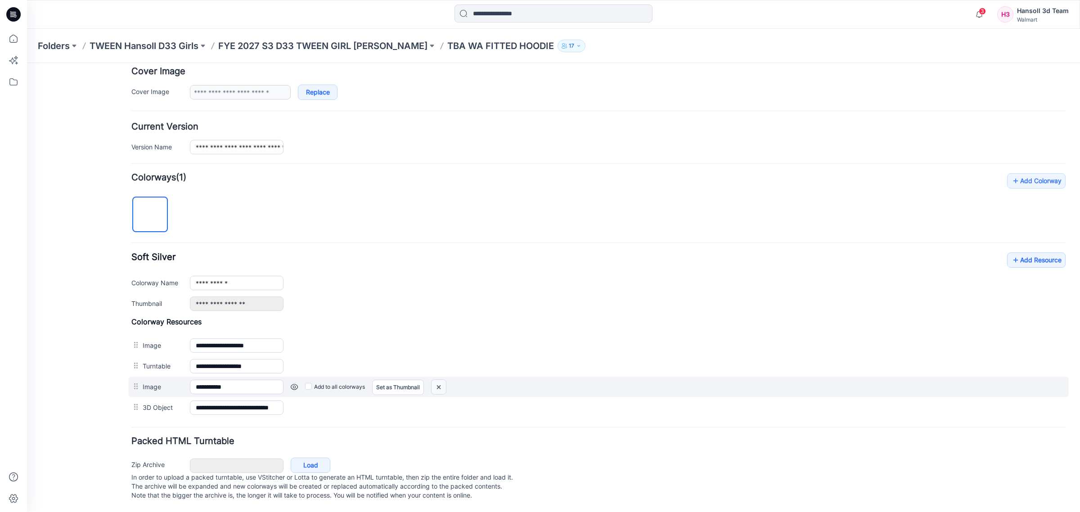
click at [439, 380] on img at bounding box center [438, 387] width 14 height 15
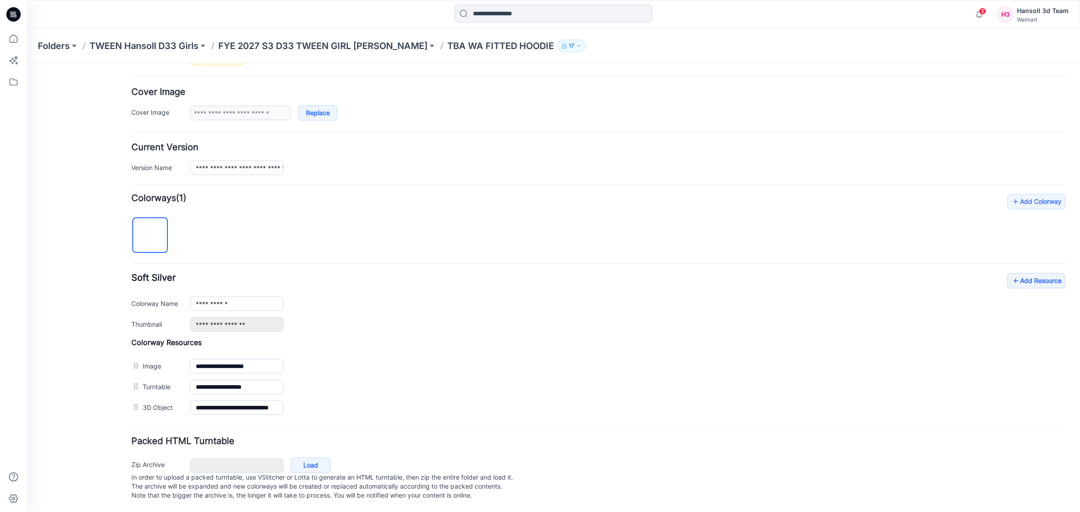
scroll to position [162, 0]
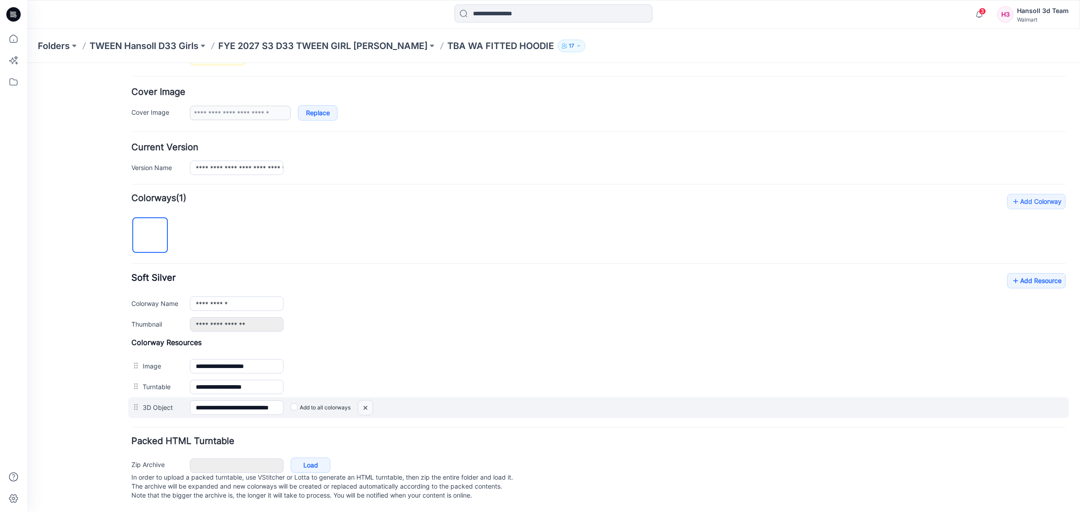
click at [366, 403] on img at bounding box center [365, 407] width 14 height 15
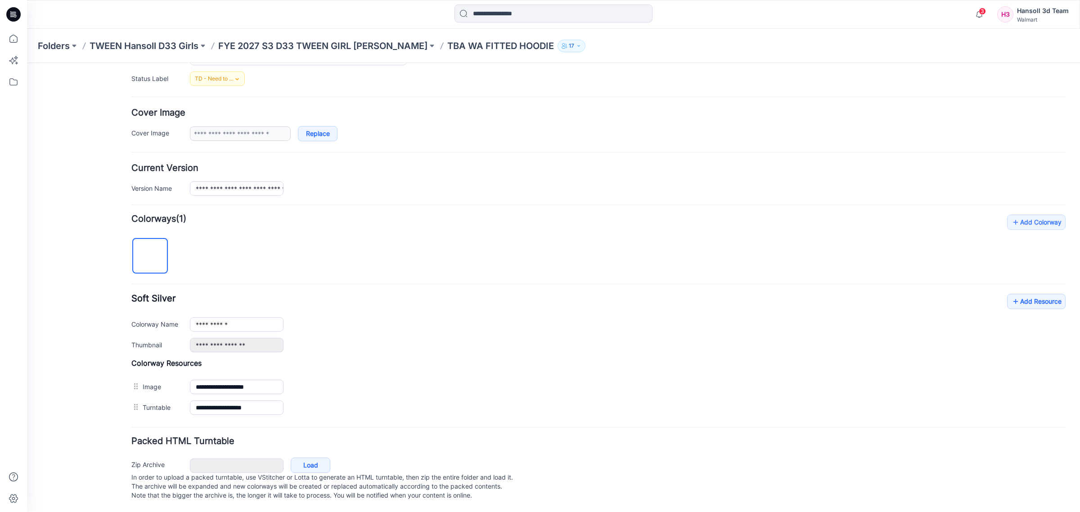
scroll to position [142, 0]
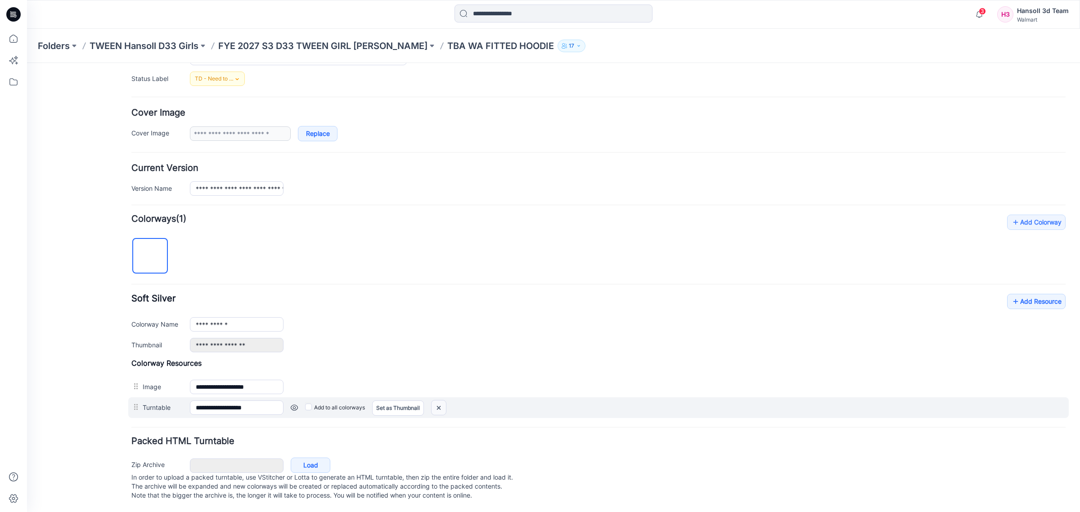
click at [441, 400] on img at bounding box center [438, 407] width 14 height 15
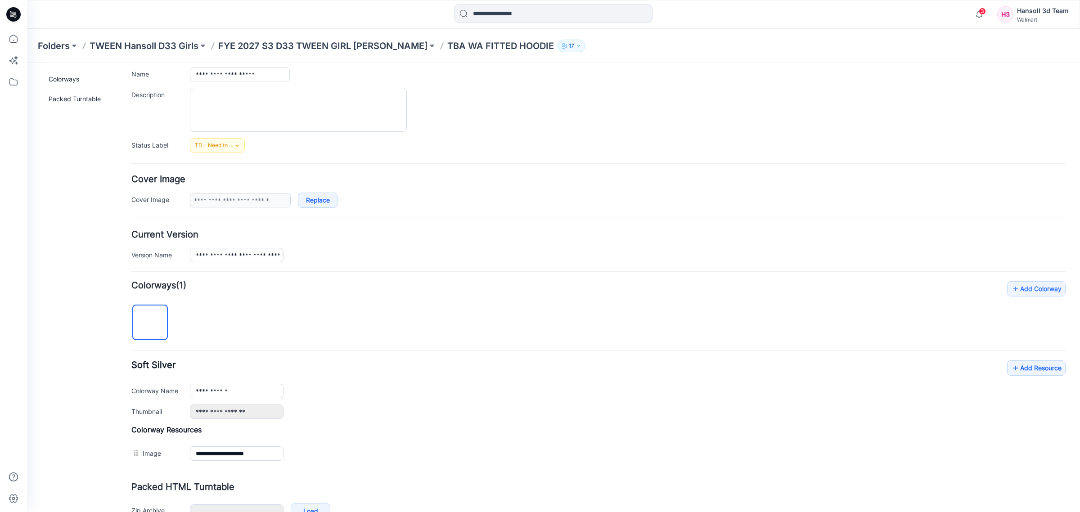
scroll to position [121, 0]
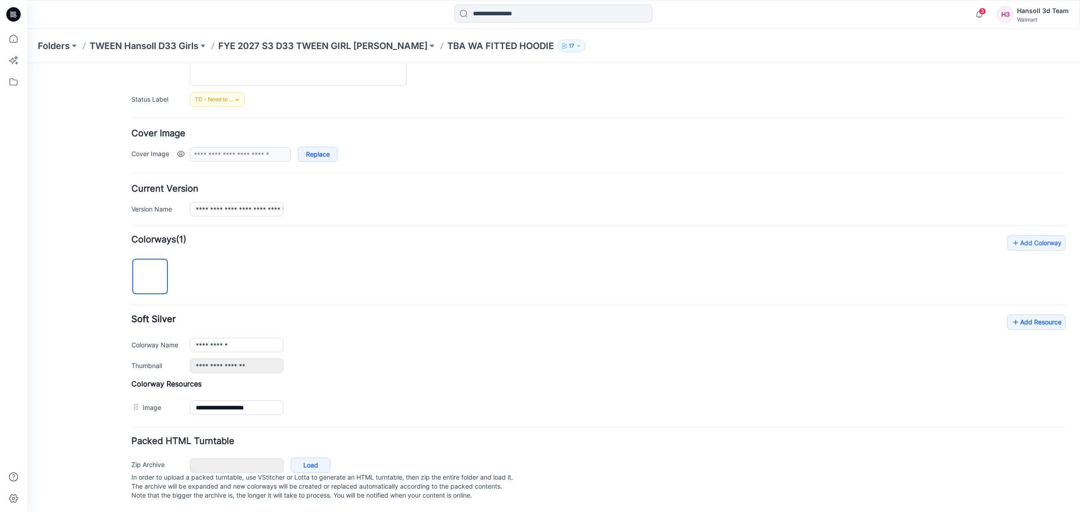
click at [998, 148] on div "**********" at bounding box center [628, 154] width 876 height 15
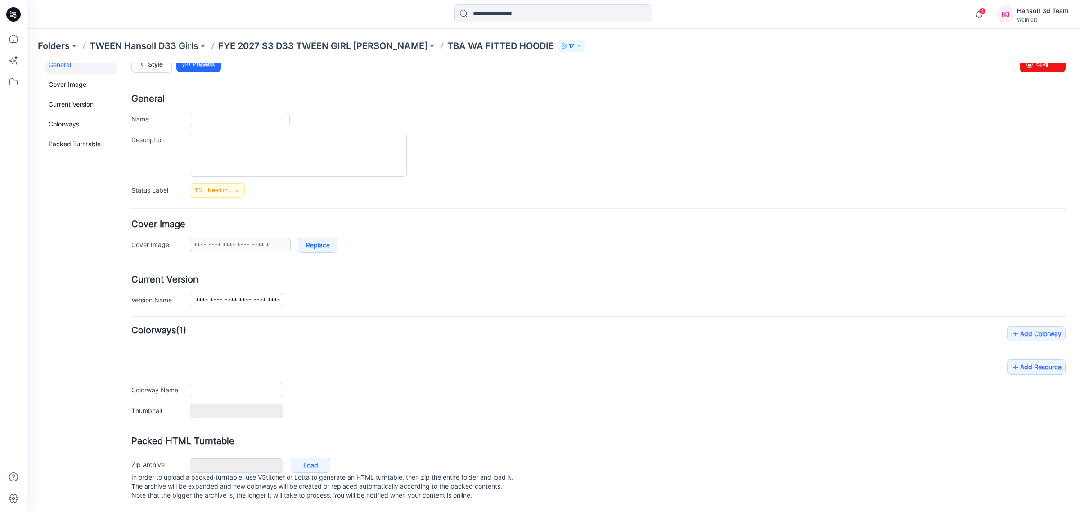
type input "**********"
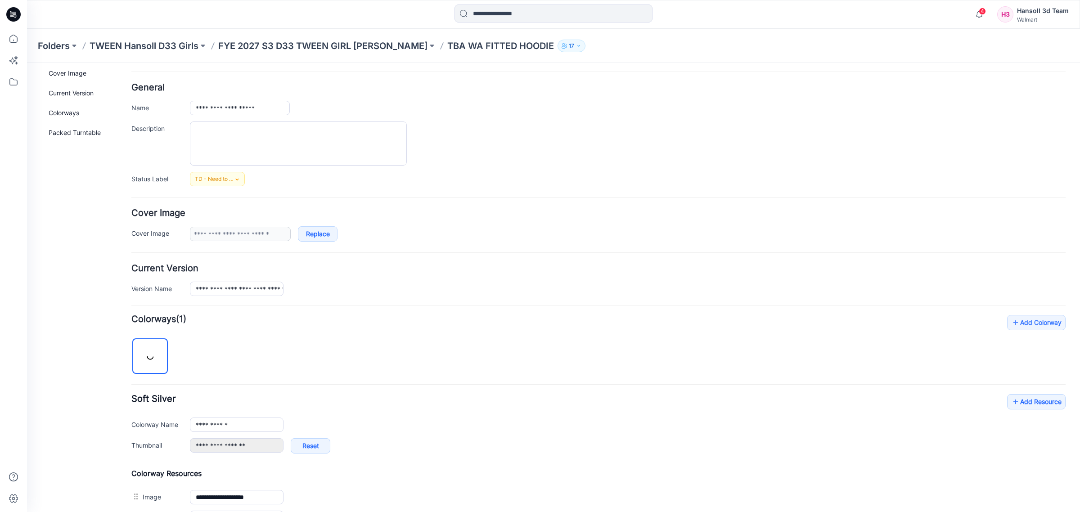
scroll to position [235, 0]
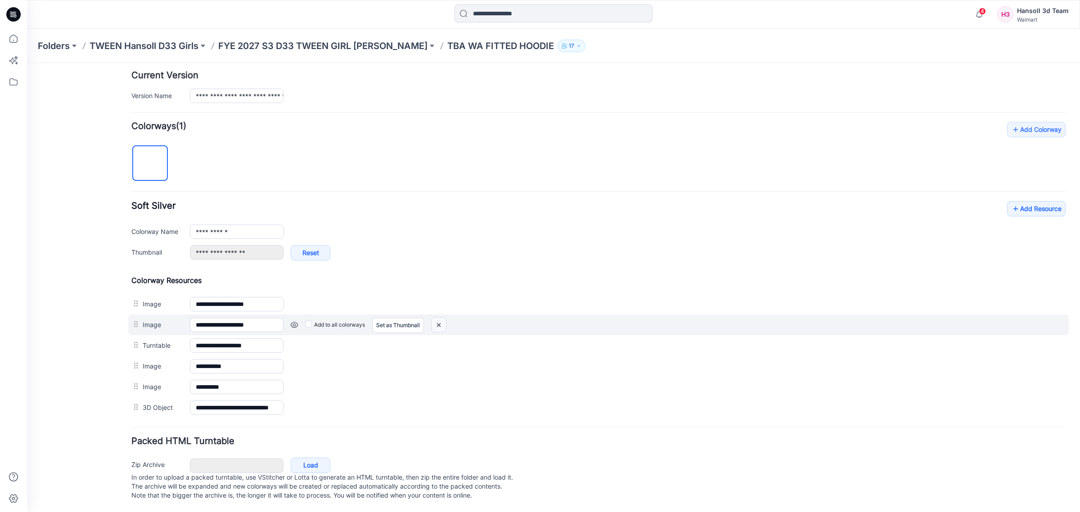
click at [441, 318] on img at bounding box center [438, 325] width 14 height 15
click at [404, 318] on link "Set as Thumbnail" at bounding box center [398, 325] width 52 height 15
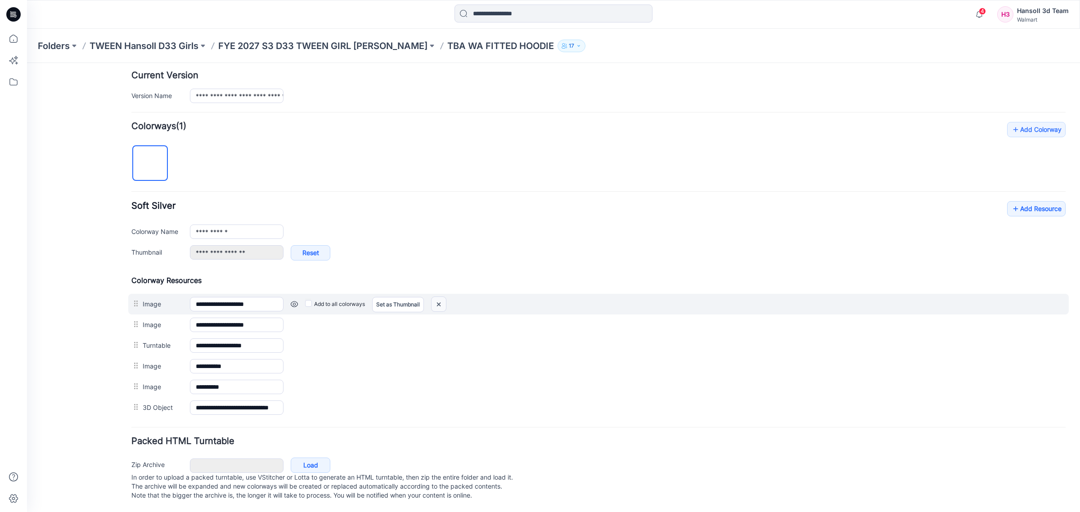
click at [442, 297] on img at bounding box center [438, 304] width 14 height 15
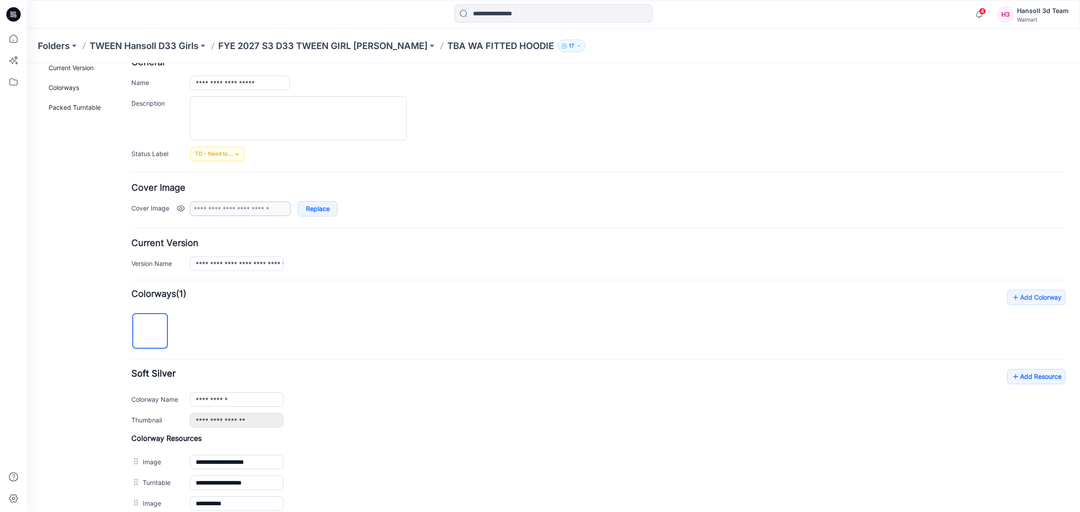
scroll to position [0, 0]
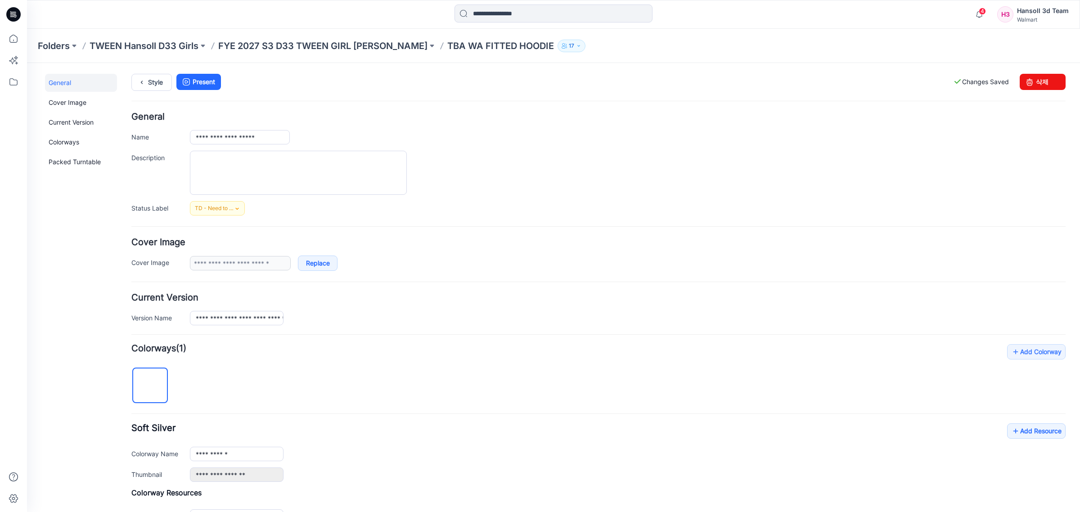
click at [295, 60] on div "Folders TWEEN Hansoll D33 Girls FYE 2027 S3 D33 TWEEN GIRL HANSOLL TBA WA FITTE…" at bounding box center [553, 46] width 1053 height 34
click at [305, 42] on p "FYE 2027 S3 D33 TWEEN GIRL [PERSON_NAME]" at bounding box center [322, 46] width 209 height 13
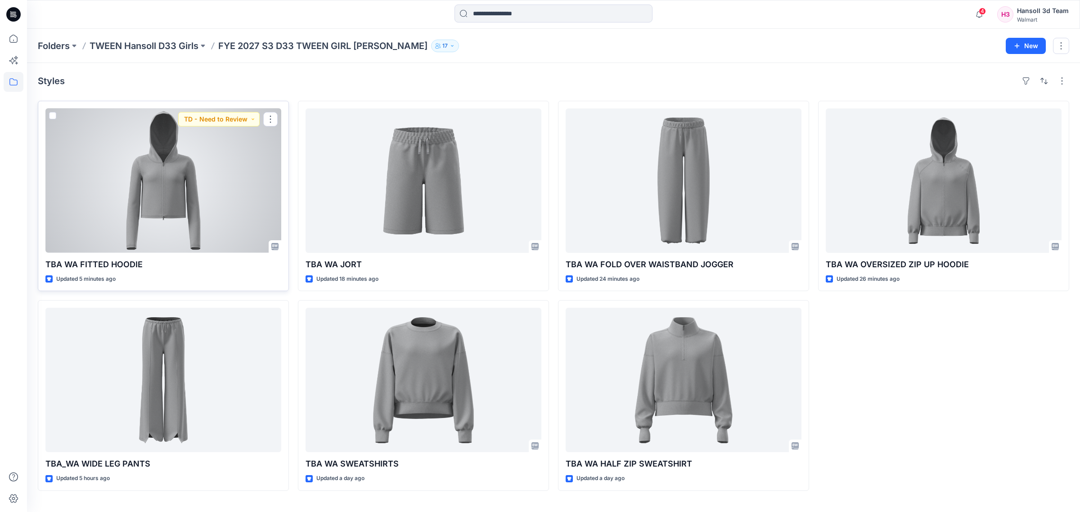
click at [220, 161] on div at bounding box center [163, 180] width 236 height 144
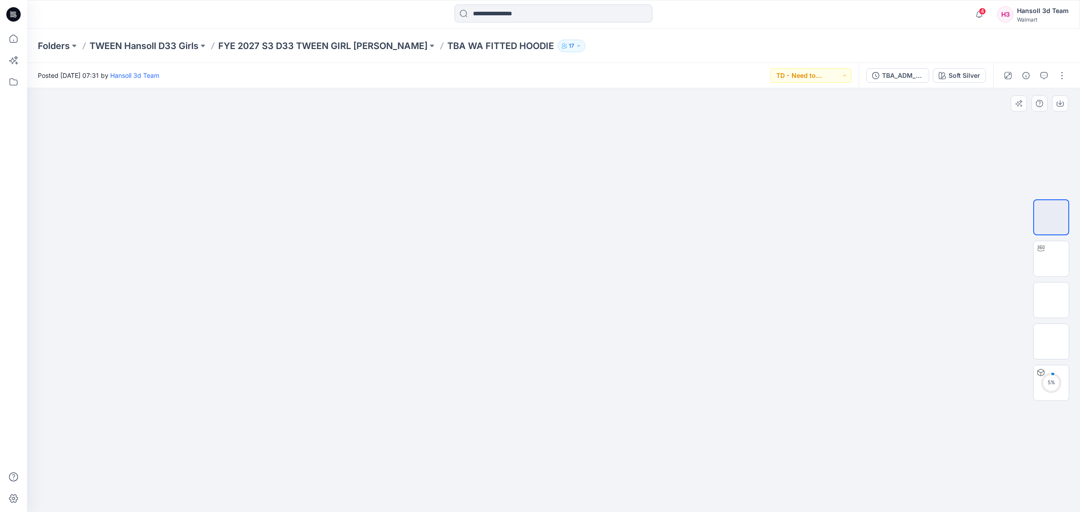
drag, startPoint x: 606, startPoint y: 406, endPoint x: 607, endPoint y: 355, distance: 50.9
click at [607, 121] on img at bounding box center [553, 121] width 195 height 0
